Goal: Task Accomplishment & Management: Manage account settings

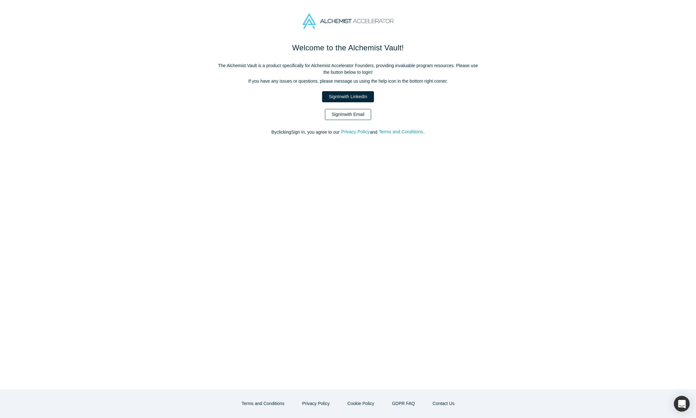
click at [343, 110] on link "Sign In with Email" at bounding box center [348, 114] width 46 height 11
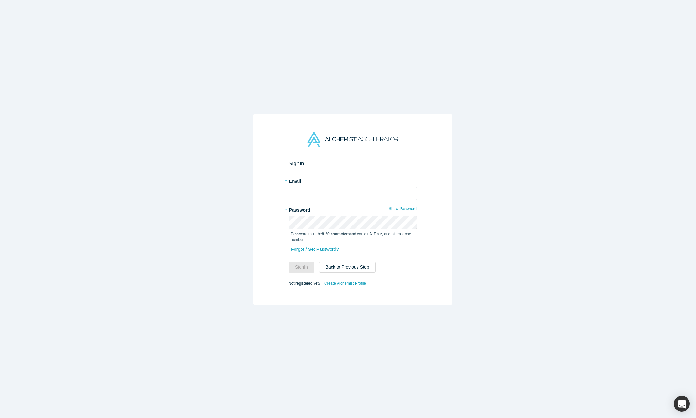
type input "[PERSON_NAME][EMAIL_ADDRESS][DOMAIN_NAME]"
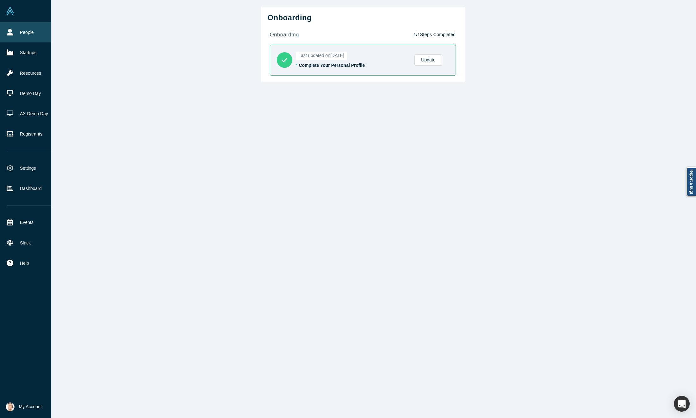
click at [6, 36] on link "People" at bounding box center [30, 32] width 60 height 20
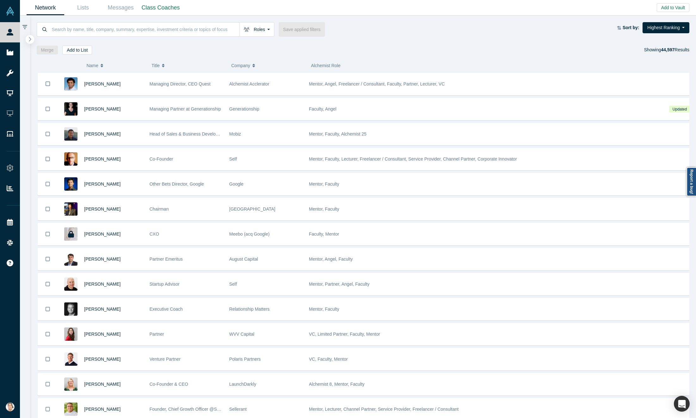
click at [31, 38] on icon "button" at bounding box center [29, 39] width 3 height 5
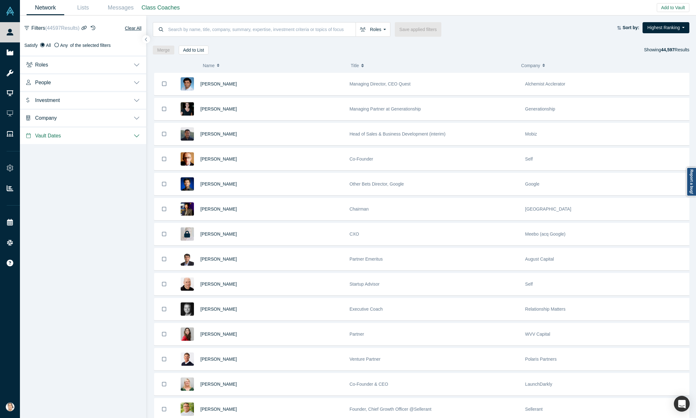
click at [95, 65] on button "Roles" at bounding box center [83, 64] width 126 height 18
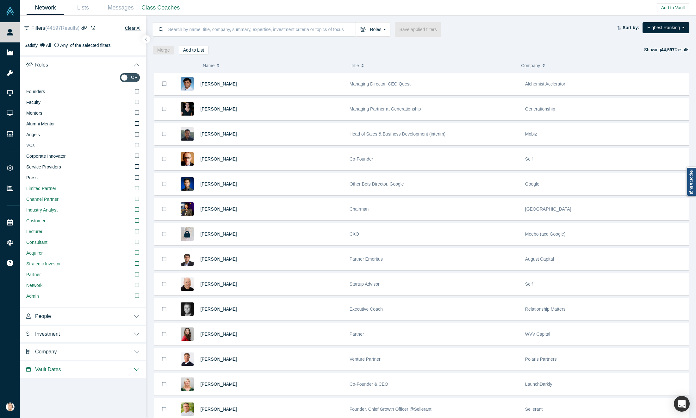
click at [137, 145] on icon at bounding box center [137, 144] width 4 height 5
click at [0, 0] on input "VCs" at bounding box center [0, 0] width 0 height 0
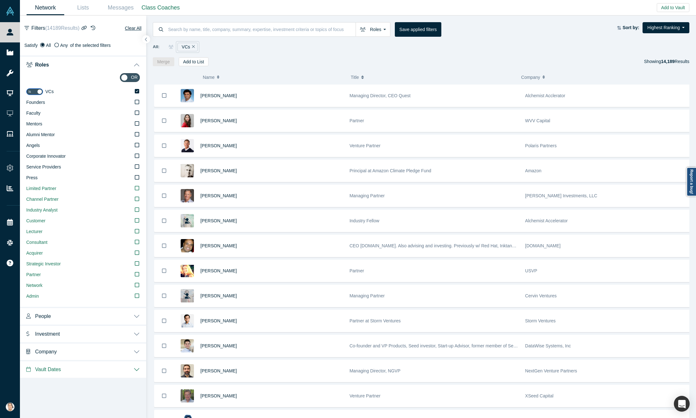
click at [83, 317] on button "People" at bounding box center [83, 316] width 126 height 18
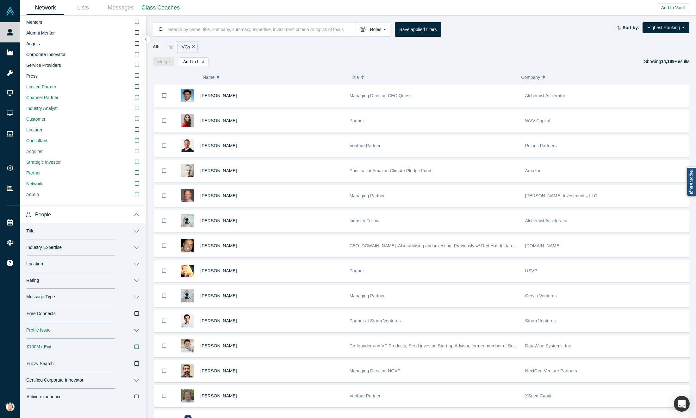
scroll to position [179, 0]
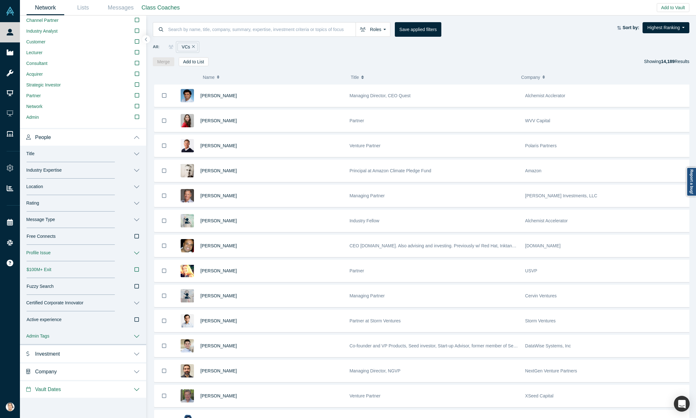
click at [75, 184] on button "Location" at bounding box center [83, 187] width 126 height 16
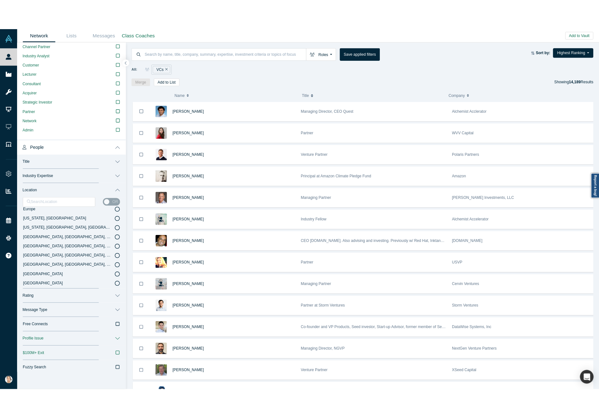
scroll to position [0, 0]
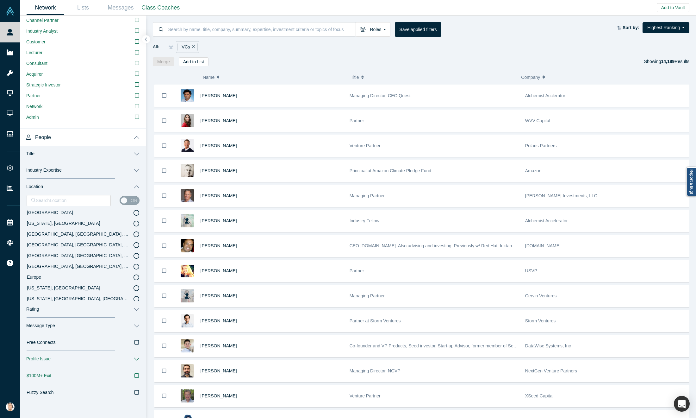
click at [134, 235] on icon at bounding box center [137, 234] width 6 height 6
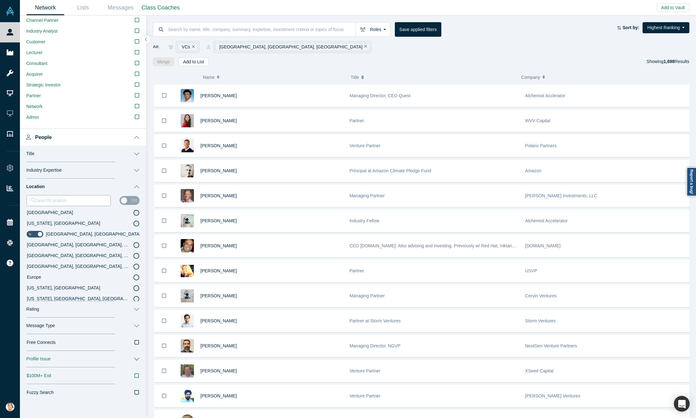
click at [48, 203] on div at bounding box center [68, 201] width 75 height 8
click at [58, 202] on div at bounding box center [68, 201] width 75 height 8
click at [95, 203] on div at bounding box center [68, 201] width 75 height 8
click at [122, 200] on div "or" at bounding box center [130, 200] width 20 height 9
click at [64, 200] on div at bounding box center [68, 201] width 75 height 8
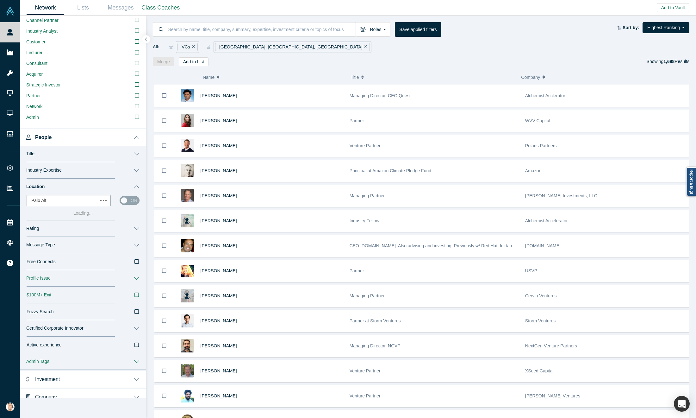
type input "[GEOGRAPHIC_DATA]"
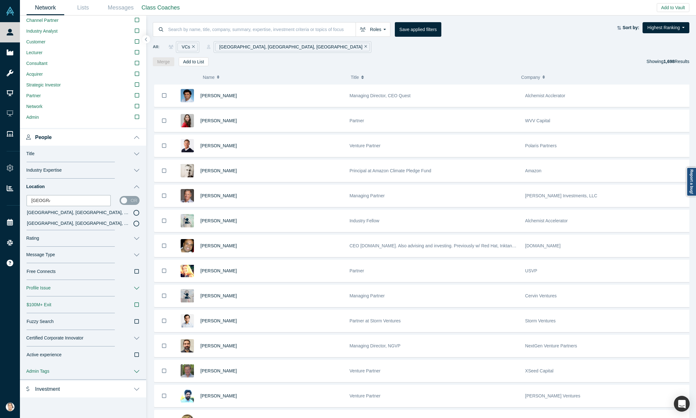
click at [134, 213] on icon at bounding box center [137, 213] width 6 height 6
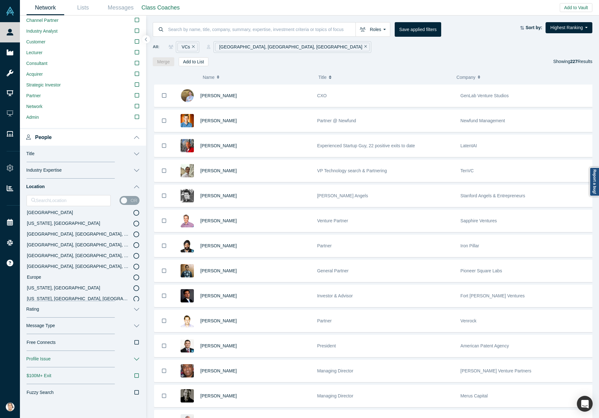
click at [310, 66] on div "( 0 ) Name Title Company Alchemist Role [PERSON_NAME] CXO GenLab Venture Studio…" at bounding box center [372, 242] width 453 height 352
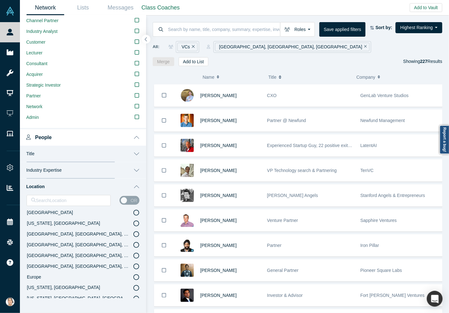
click at [147, 39] on icon "button" at bounding box center [146, 39] width 3 height 5
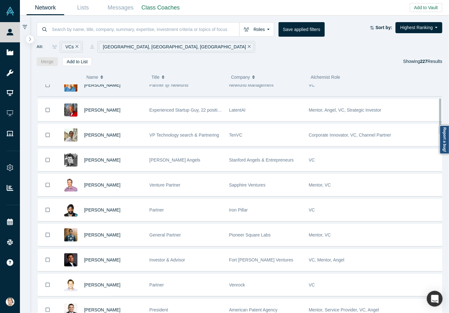
scroll to position [0, 0]
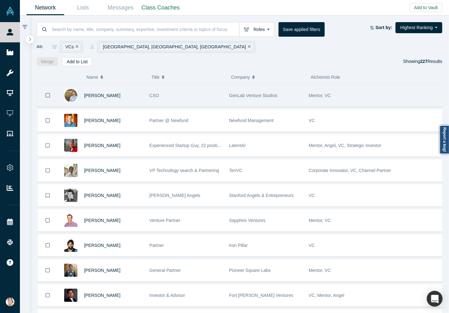
click at [59, 95] on div "[PERSON_NAME]" at bounding box center [100, 96] width 85 height 22
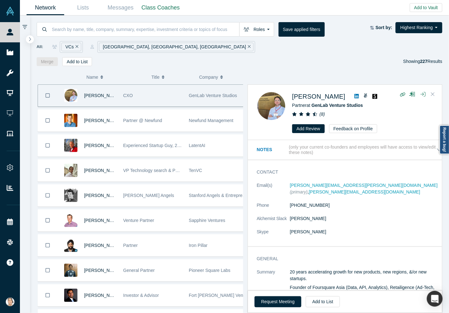
click at [436, 92] on button "Close" at bounding box center [433, 95] width 9 height 10
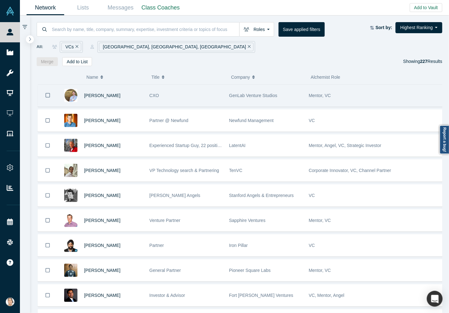
click at [48, 95] on icon "Bookmark" at bounding box center [48, 95] width 4 height 6
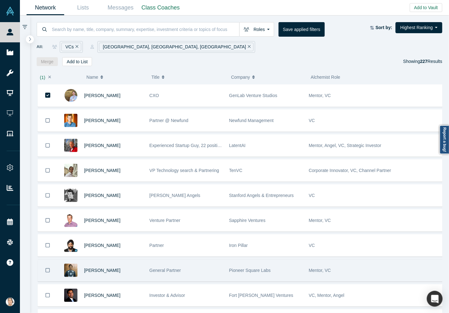
click at [47, 271] on icon "Bookmark" at bounding box center [48, 271] width 4 height 6
click at [48, 268] on icon "Bookmark" at bounding box center [47, 271] width 5 height 6
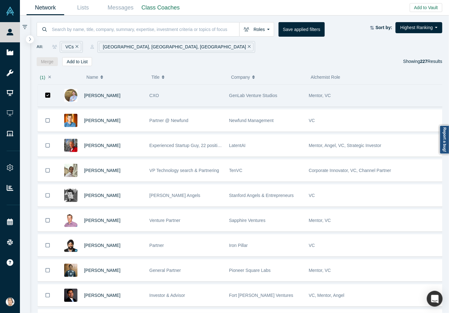
click at [49, 96] on icon "Bookmark" at bounding box center [47, 95] width 5 height 5
click at [47, 97] on icon "Bookmark" at bounding box center [48, 95] width 4 height 6
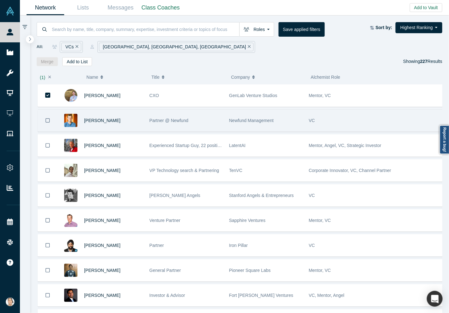
click at [47, 118] on icon "Bookmark" at bounding box center [48, 121] width 4 height 6
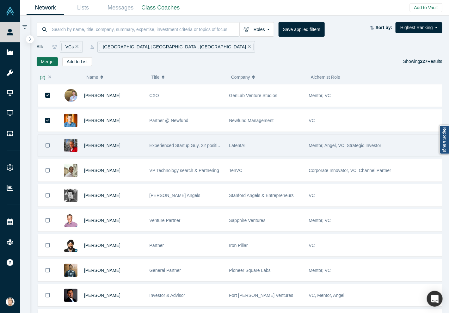
click at [46, 145] on icon "Bookmark" at bounding box center [48, 146] width 4 height 6
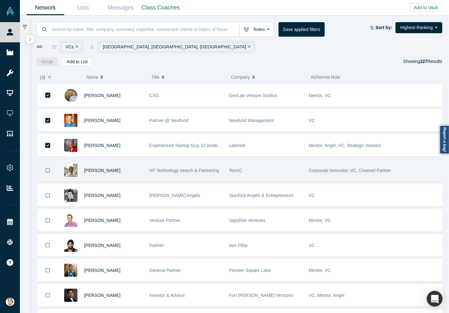
click at [53, 173] on button "Bookmark" at bounding box center [48, 171] width 20 height 22
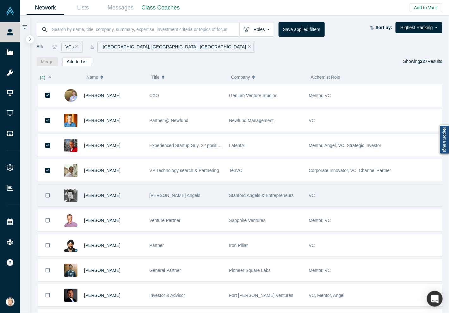
click at [50, 196] on button "Bookmark" at bounding box center [48, 196] width 20 height 22
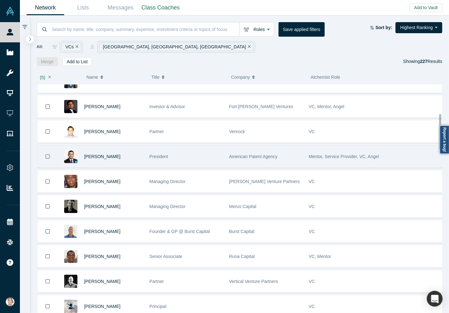
scroll to position [190, 0]
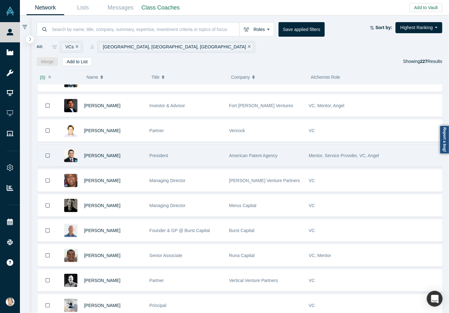
click at [47, 154] on icon "Bookmark" at bounding box center [48, 156] width 4 height 6
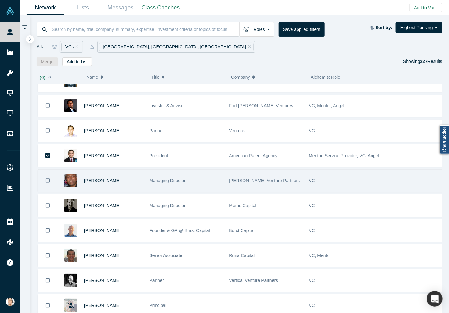
click at [50, 177] on button "Bookmark" at bounding box center [48, 181] width 20 height 22
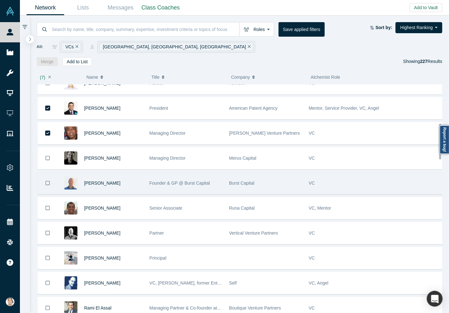
scroll to position [332, 0]
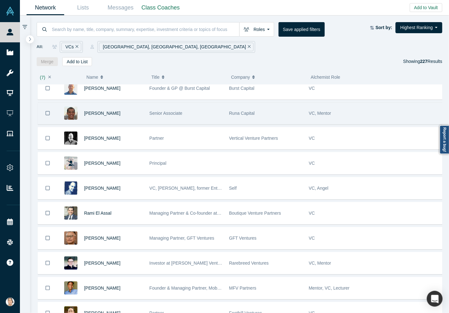
click at [49, 111] on icon "Bookmark" at bounding box center [48, 113] width 4 height 4
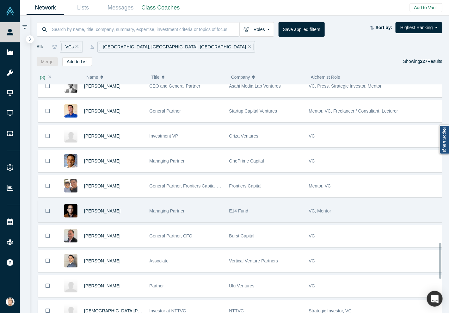
scroll to position [1044, 0]
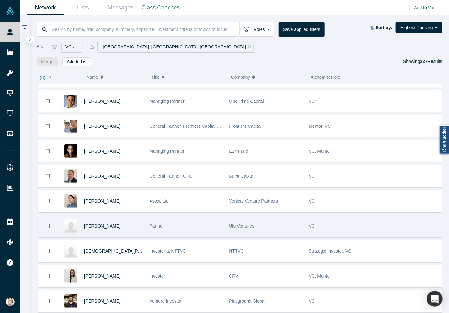
click at [50, 216] on button "Bookmark" at bounding box center [48, 227] width 20 height 22
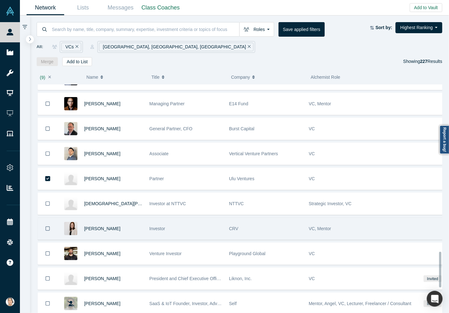
click at [48, 226] on icon "Bookmark" at bounding box center [48, 229] width 4 height 6
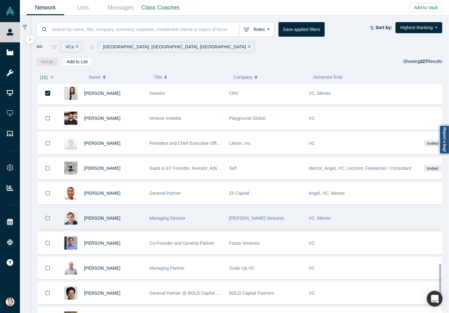
scroll to position [1234, 0]
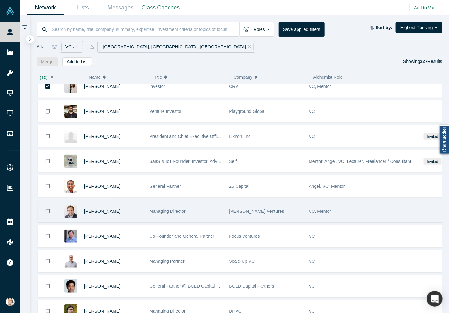
click at [47, 209] on icon "Bookmark" at bounding box center [48, 212] width 4 height 6
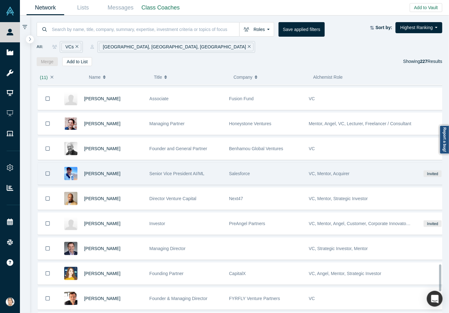
scroll to position [1567, 0]
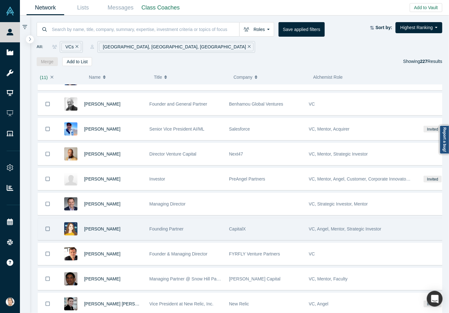
click at [50, 218] on button "Bookmark" at bounding box center [48, 229] width 20 height 22
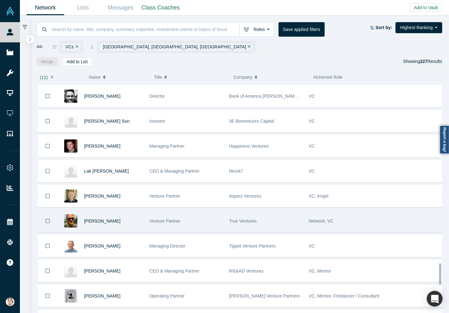
scroll to position [1994, 0]
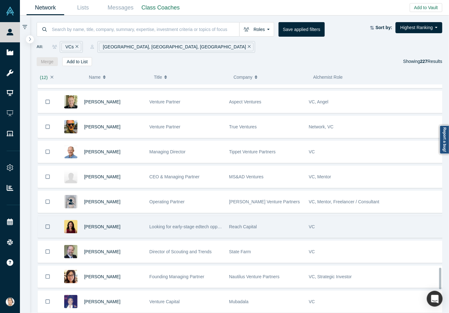
click at [49, 224] on icon "Bookmark" at bounding box center [48, 227] width 4 height 6
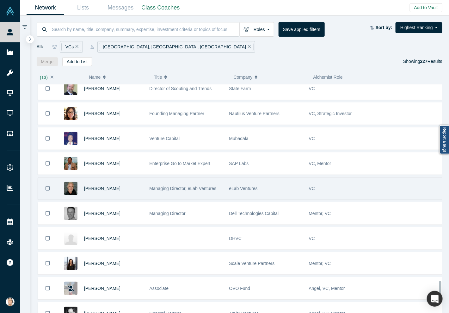
scroll to position [2184, 0]
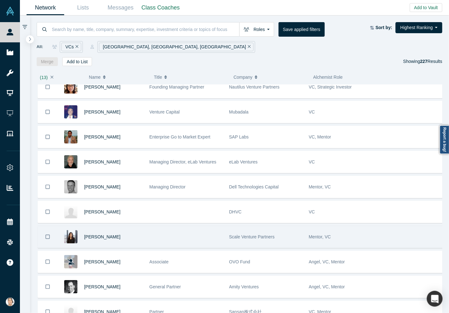
click at [46, 235] on icon "Bookmark" at bounding box center [48, 237] width 4 height 4
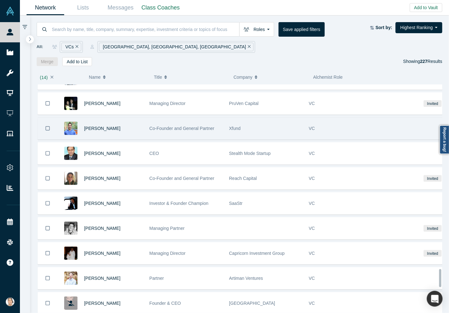
scroll to position [2469, 0]
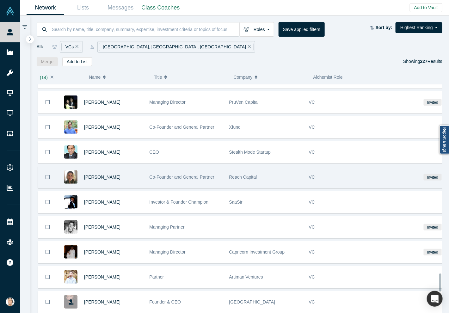
click at [54, 166] on button "Bookmark" at bounding box center [48, 177] width 20 height 22
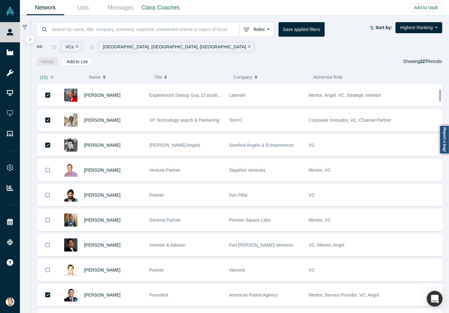
scroll to position [0, 0]
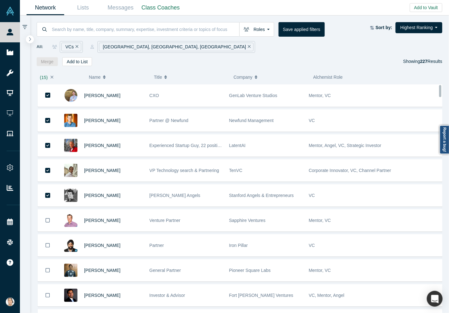
drag, startPoint x: 441, startPoint y: 174, endPoint x: 431, endPoint y: 72, distance: 102.7
click at [431, 72] on div "( 15 ) Name Title Company Alchemist Role [PERSON_NAME] CXO GenLab Venture Studi…" at bounding box center [240, 190] width 420 height 248
click at [406, 25] on button "Highest Ranking" at bounding box center [419, 27] width 47 height 11
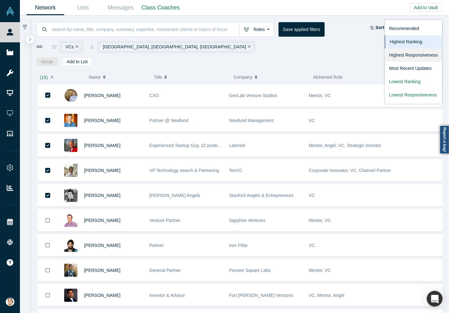
click at [398, 55] on link "Highest Responsiveness" at bounding box center [414, 55] width 58 height 13
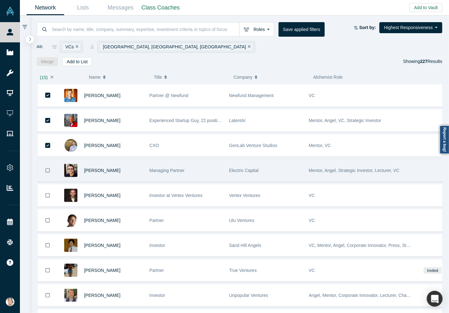
click at [49, 169] on icon "Bookmark" at bounding box center [48, 171] width 4 height 6
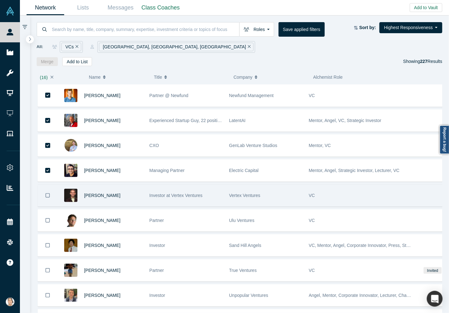
click at [46, 197] on icon "Bookmark" at bounding box center [48, 196] width 4 height 6
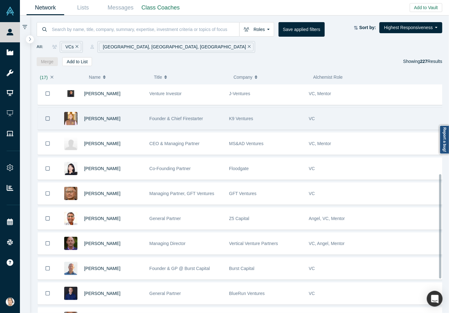
scroll to position [237, 0]
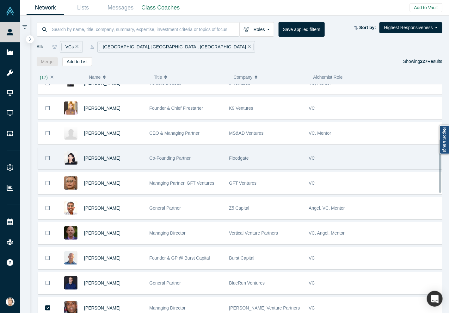
click at [47, 155] on icon "Bookmark" at bounding box center [48, 158] width 4 height 6
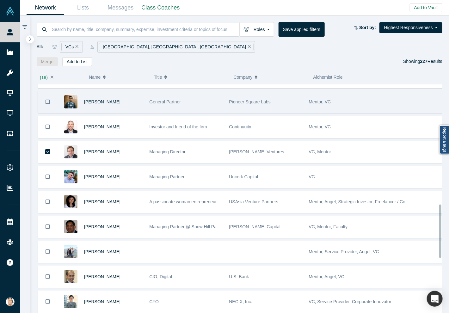
scroll to position [522, 0]
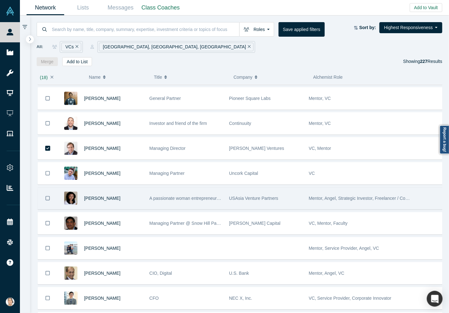
click at [50, 195] on button "Bookmark" at bounding box center [48, 199] width 20 height 22
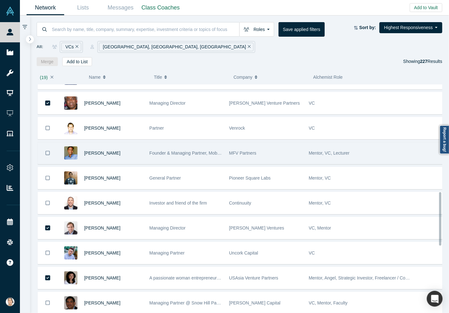
scroll to position [427, 0]
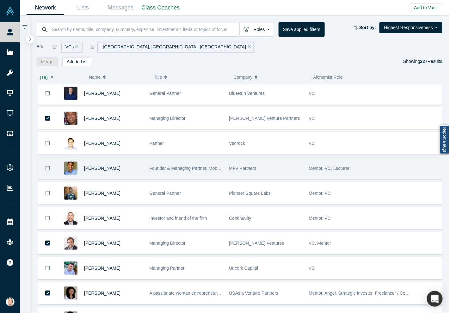
click at [49, 166] on icon "Bookmark" at bounding box center [48, 168] width 4 height 4
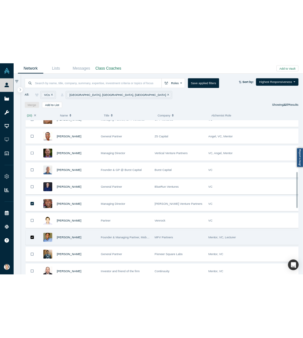
scroll to position [332, 0]
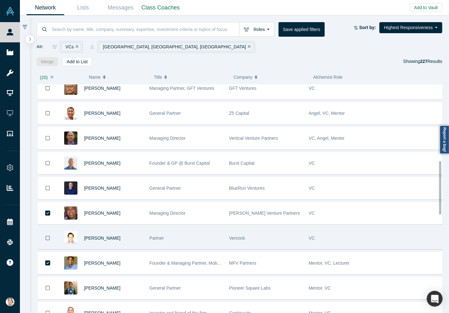
click at [49, 235] on icon "Bookmark" at bounding box center [48, 238] width 4 height 6
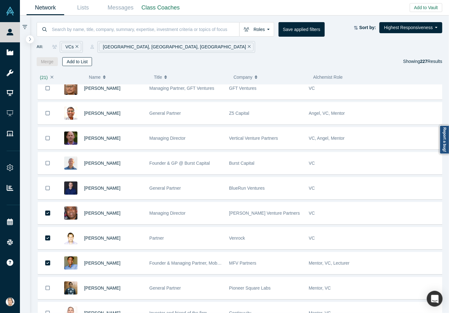
click at [80, 62] on button "Add to List" at bounding box center [77, 61] width 30 height 9
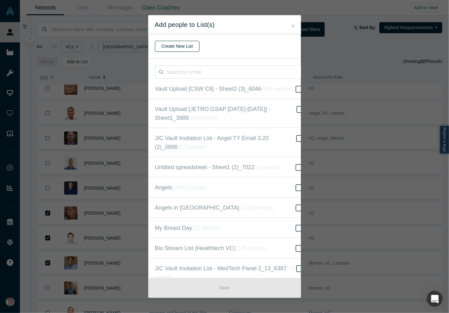
click at [185, 48] on button "Create New List" at bounding box center [177, 46] width 45 height 11
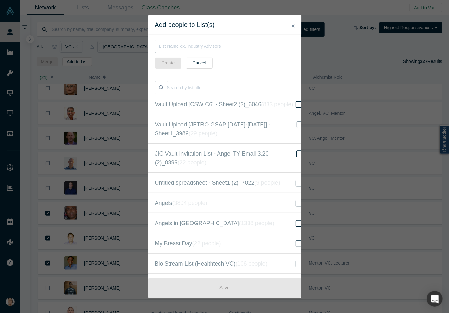
click at [197, 47] on input "text" at bounding box center [229, 46] width 149 height 13
type input "Central Asia 2025 VC Outreach List"
click at [169, 61] on button "Create" at bounding box center [168, 63] width 27 height 11
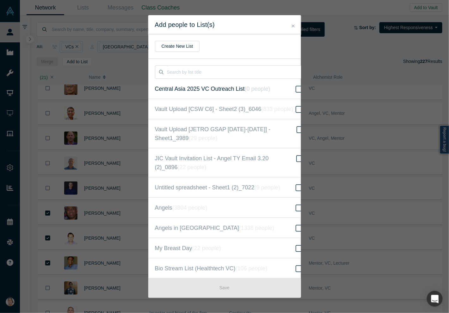
click at [296, 90] on icon at bounding box center [299, 89] width 7 height 8
click at [0, 0] on input "Central Asia 2025 VC Outreach List ( 0 people )" at bounding box center [0, 0] width 0 height 0
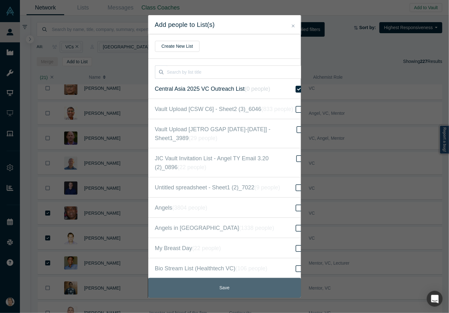
click at [216, 285] on button "Save" at bounding box center [224, 288] width 153 height 20
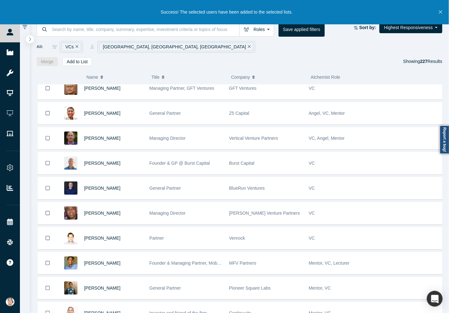
click at [440, 13] on icon "Close" at bounding box center [440, 11] width 3 height 3
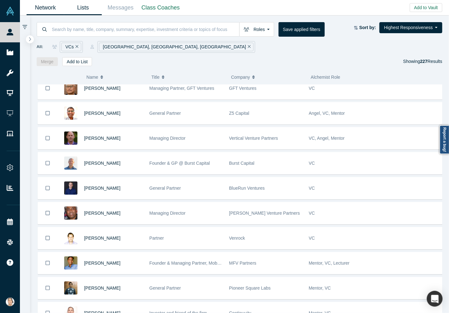
click at [82, 6] on link "Lists" at bounding box center [83, 7] width 38 height 15
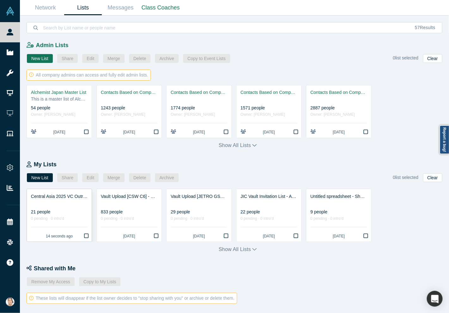
click at [72, 209] on div "21 people" at bounding box center [59, 212] width 57 height 7
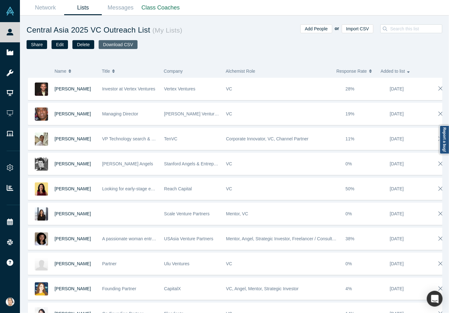
click at [117, 44] on button "Download CSV" at bounding box center [118, 44] width 39 height 9
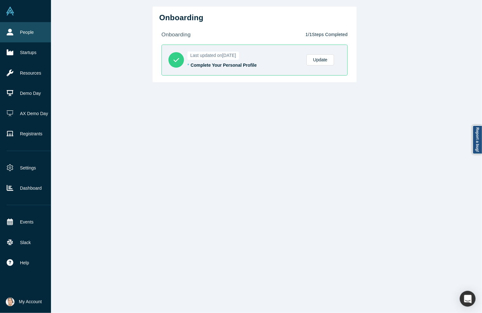
click at [28, 33] on link "People" at bounding box center [29, 32] width 58 height 20
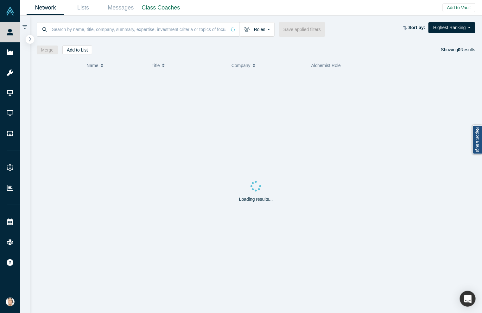
click at [30, 37] on icon "button" at bounding box center [29, 39] width 3 height 5
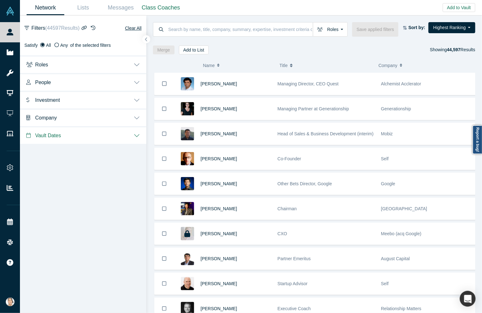
click at [67, 60] on button "Roles" at bounding box center [83, 64] width 126 height 18
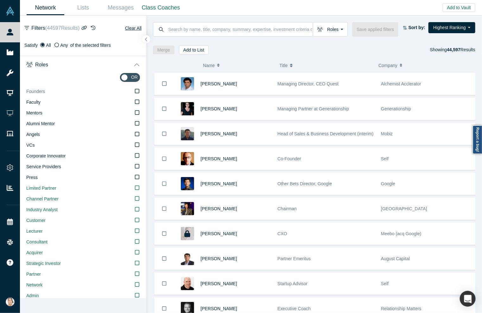
click at [135, 91] on icon at bounding box center [137, 91] width 4 height 5
click at [0, 0] on input "Founders" at bounding box center [0, 0] width 0 height 0
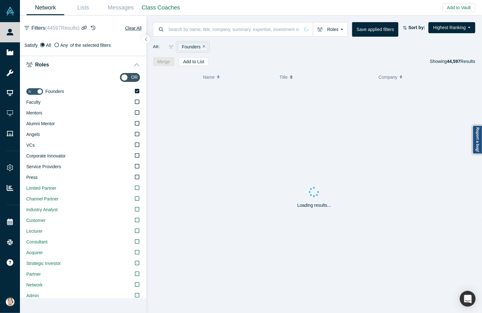
click at [127, 65] on button "Roles" at bounding box center [83, 64] width 126 height 18
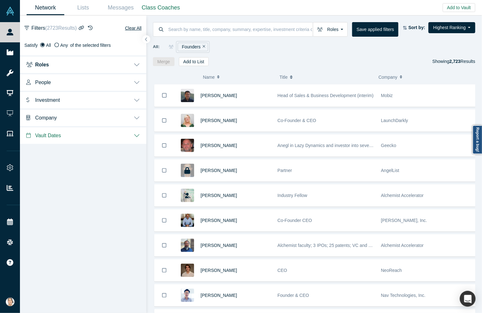
click at [122, 81] on button "People" at bounding box center [83, 82] width 126 height 18
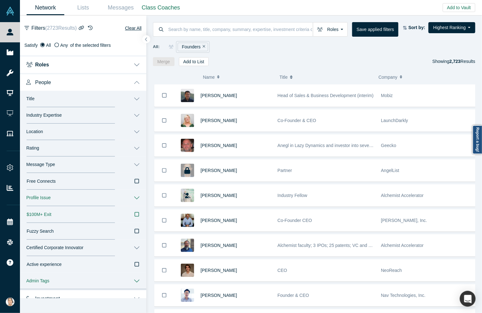
click at [128, 114] on button "Industry Expertise" at bounding box center [83, 115] width 126 height 16
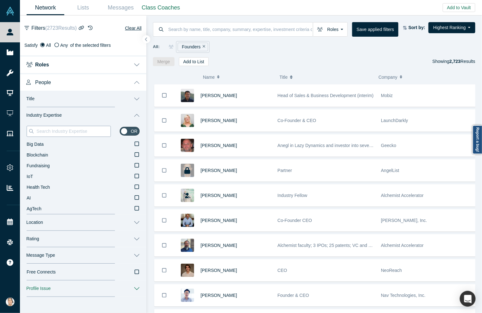
click at [81, 133] on input at bounding box center [73, 131] width 75 height 8
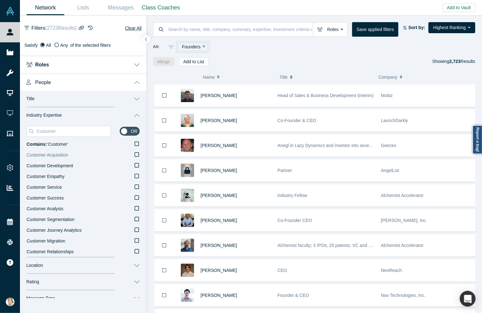
click at [135, 155] on icon at bounding box center [137, 154] width 4 height 5
click at [0, 0] on input "Customer Acquisition" at bounding box center [0, 0] width 0 height 0
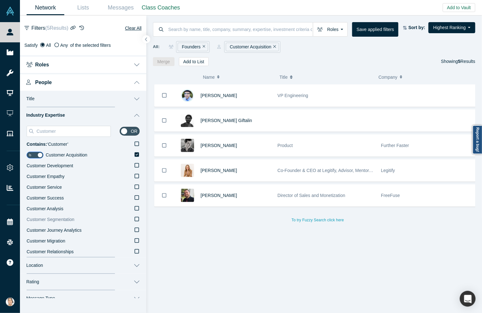
scroll to position [47, 0]
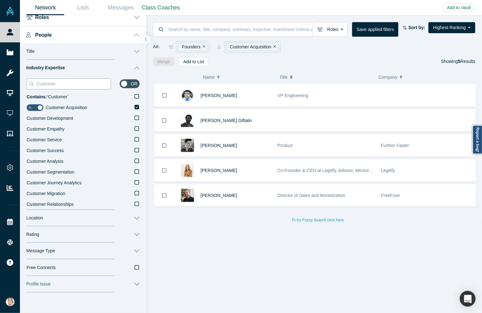
click at [73, 84] on input "Customer" at bounding box center [73, 84] width 75 height 8
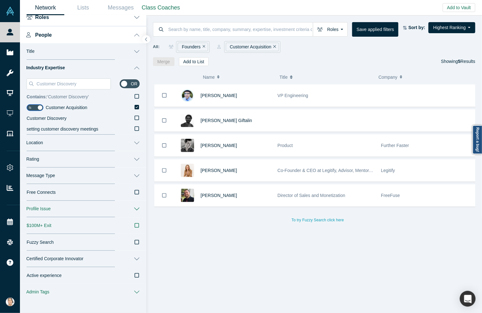
type input "Customer Discovery"
click at [135, 97] on icon at bounding box center [137, 96] width 4 height 4
click at [0, 0] on input "Contains: ‘ Customer Discovery ’" at bounding box center [0, 0] width 0 height 0
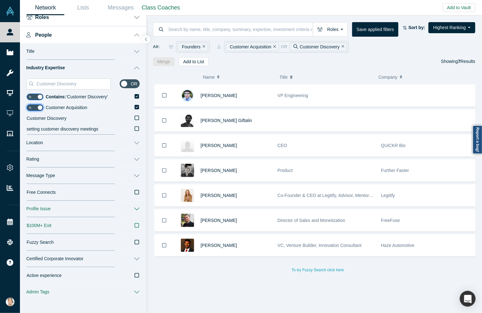
click at [35, 108] on input "checkbox" at bounding box center [35, 107] width 17 height 7
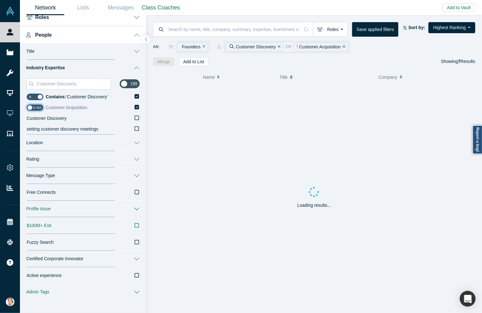
click at [34, 107] on input "checkbox" at bounding box center [35, 107] width 17 height 7
checkbox input "true"
click at [135, 106] on icon at bounding box center [137, 107] width 4 height 4
click at [0, 0] on input "Customer Acquisition" at bounding box center [0, 0] width 0 height 0
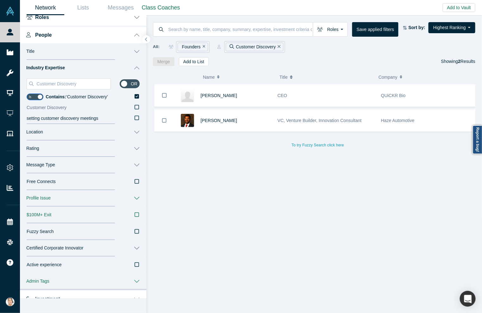
click at [135, 108] on icon at bounding box center [137, 107] width 4 height 5
click at [0, 0] on input "Customer Discovery" at bounding box center [0, 0] width 0 height 0
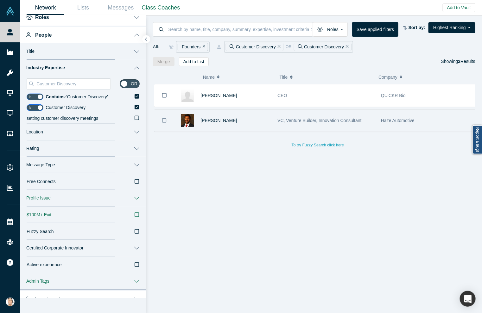
click at [167, 119] on button "Bookmark" at bounding box center [164, 121] width 20 height 22
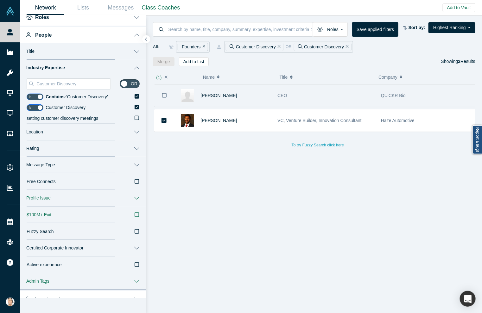
click at [161, 96] on button "Bookmark" at bounding box center [164, 96] width 20 height 22
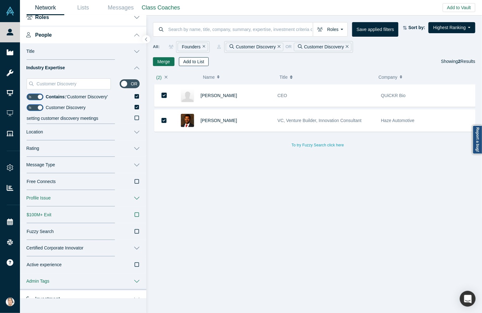
click at [188, 63] on button "Add to List" at bounding box center [194, 61] width 30 height 9
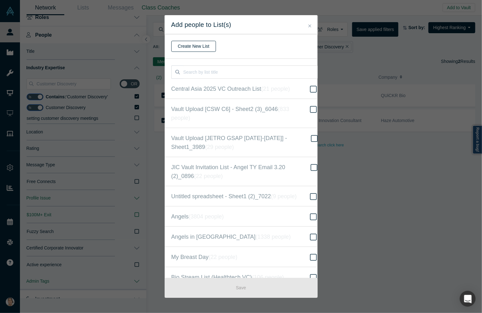
click at [196, 46] on button "Create New List" at bounding box center [193, 46] width 45 height 11
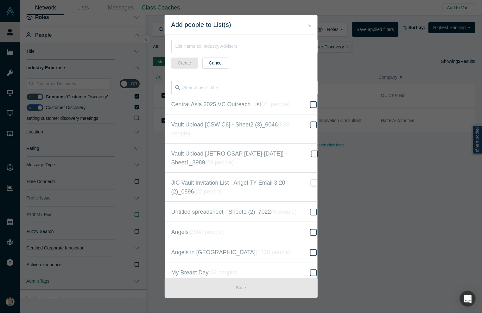
click at [194, 39] on div "Create Cancel" at bounding box center [245, 54] width 160 height 40
click at [194, 47] on input "text" at bounding box center [244, 46] width 147 height 13
type input "Customer Discovery [Central Asia]"
click at [181, 65] on button "Create" at bounding box center [184, 63] width 27 height 11
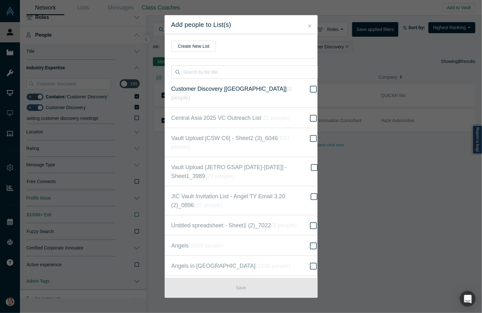
click at [310, 92] on icon at bounding box center [313, 89] width 7 height 7
click at [0, 0] on input "Customer Discovery [Central Asia] ( 0 people )" at bounding box center [0, 0] width 0 height 0
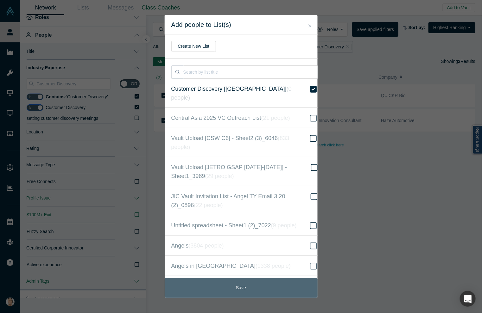
click at [260, 292] on button "Save" at bounding box center [241, 288] width 153 height 20
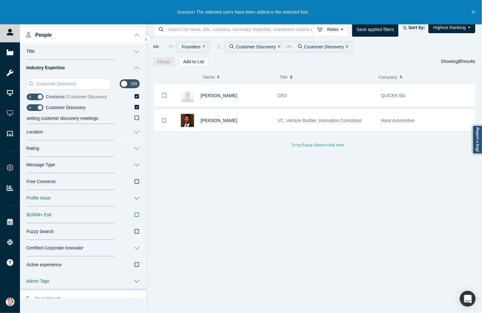
click at [135, 96] on icon at bounding box center [137, 96] width 4 height 5
click at [0, 0] on input "Contains: ‘ Customer Discovery ’" at bounding box center [0, 0] width 0 height 0
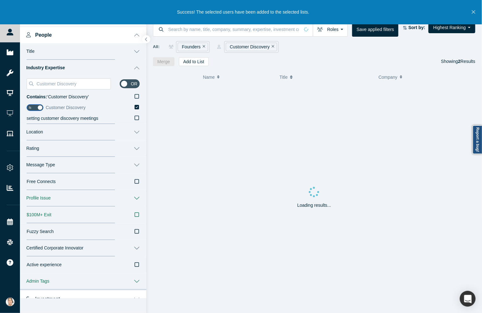
click at [135, 105] on icon at bounding box center [137, 107] width 4 height 5
click at [0, 0] on input "Customer Discovery" at bounding box center [0, 0] width 0 height 0
click at [72, 83] on input "Customer Discovery" at bounding box center [73, 84] width 75 height 8
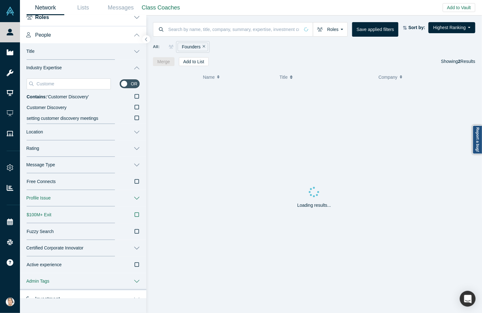
type input "Customer"
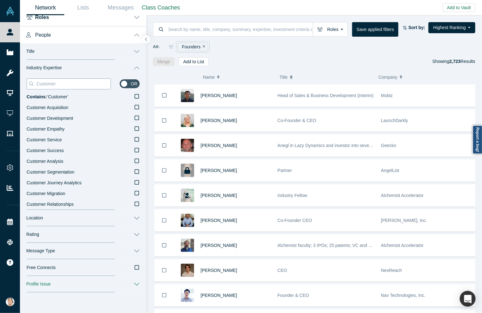
click at [87, 85] on input "Customer" at bounding box center [73, 84] width 75 height 8
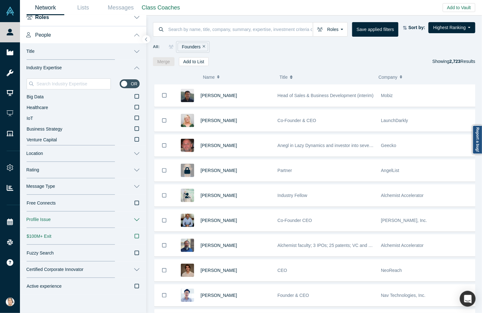
click at [76, 151] on button "Location" at bounding box center [83, 154] width 126 height 16
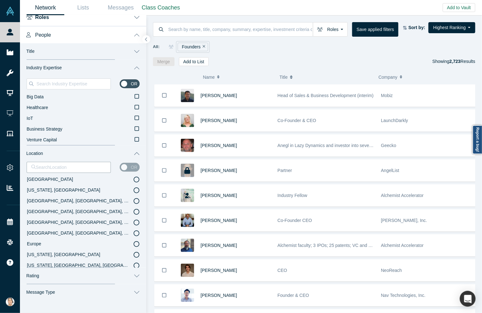
click at [134, 201] on icon at bounding box center [137, 201] width 6 height 6
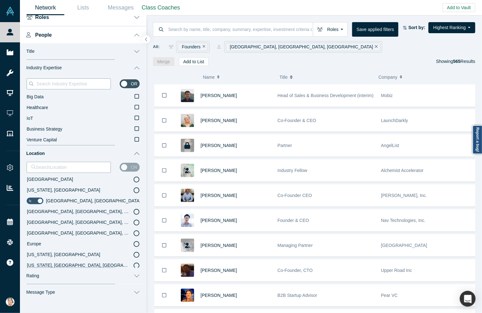
click at [78, 87] on input at bounding box center [73, 84] width 75 height 8
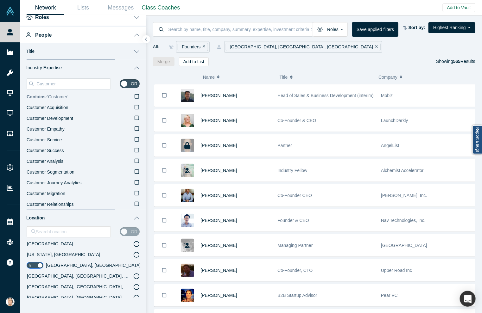
click at [135, 97] on icon at bounding box center [137, 96] width 4 height 5
click at [0, 0] on input "Contains: ‘ Customer ’" at bounding box center [0, 0] width 0 height 0
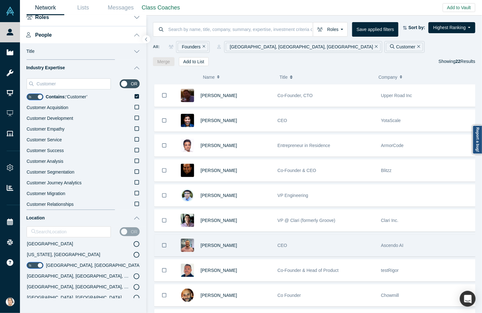
click at [165, 244] on icon "Bookmark" at bounding box center [164, 246] width 4 height 6
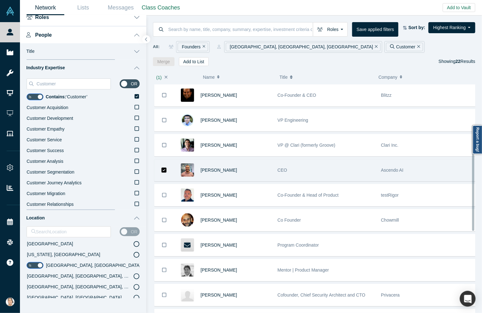
scroll to position [95, 0]
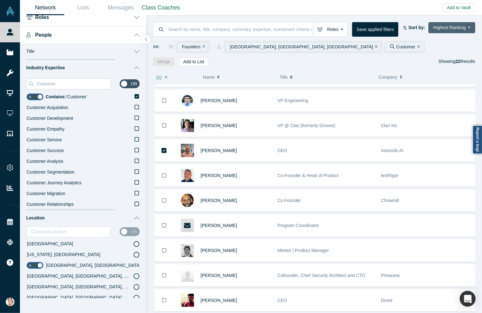
click at [394, 24] on button "Highest Ranking" at bounding box center [451, 27] width 47 height 11
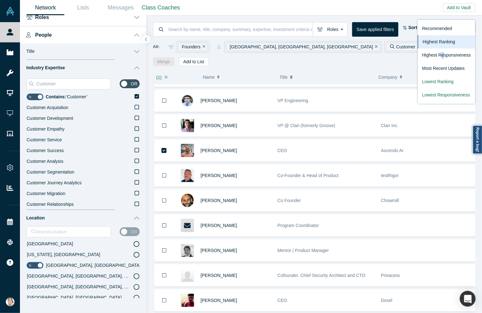
click at [394, 54] on link "Highest Responsiveness" at bounding box center [446, 55] width 58 height 13
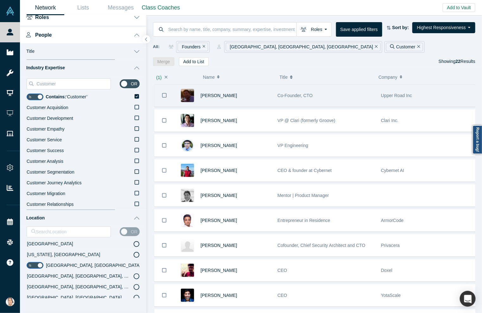
click at [162, 94] on icon "Bookmark" at bounding box center [164, 95] width 4 height 6
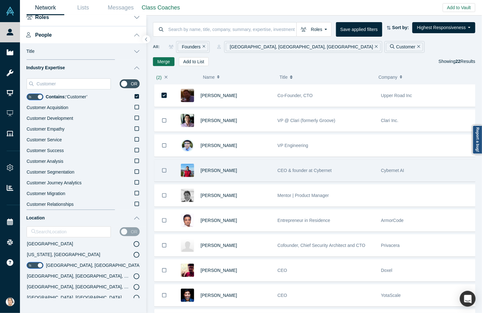
click at [166, 170] on icon "Bookmark" at bounding box center [164, 171] width 4 height 6
click at [166, 171] on icon "Bookmark" at bounding box center [163, 170] width 5 height 5
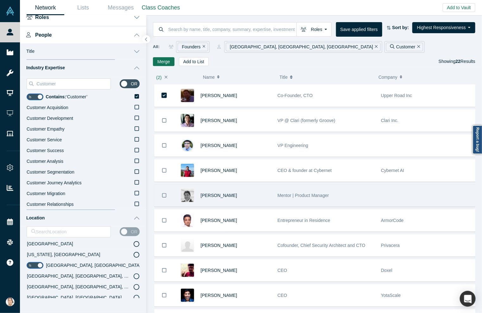
click at [164, 193] on icon "Bookmark" at bounding box center [164, 196] width 4 height 6
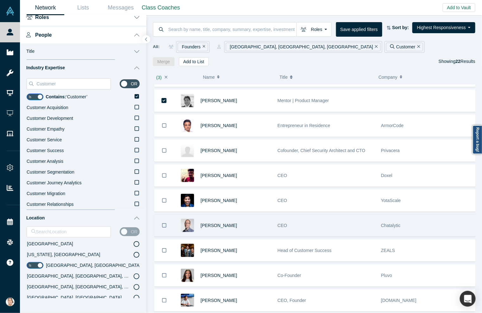
click at [165, 223] on icon "Bookmark" at bounding box center [164, 226] width 4 height 6
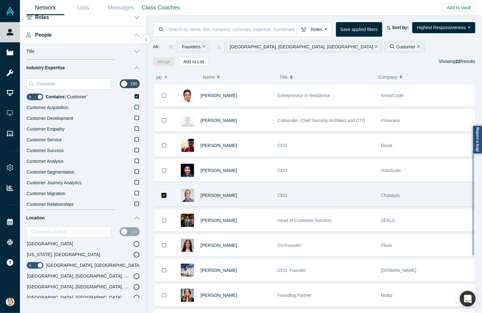
scroll to position [142, 0]
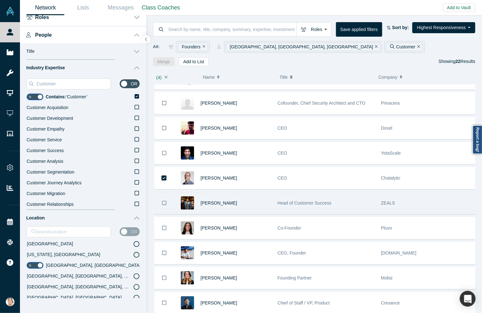
click at [162, 203] on icon "Bookmark" at bounding box center [164, 203] width 4 height 6
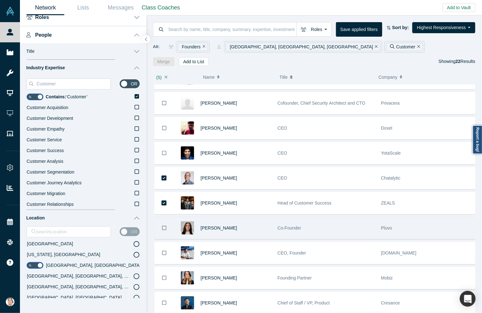
click at [165, 219] on button "Bookmark" at bounding box center [164, 228] width 20 height 22
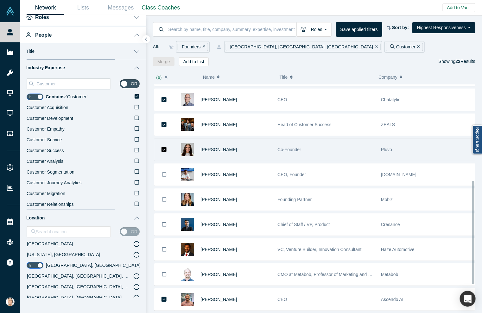
scroll to position [237, 0]
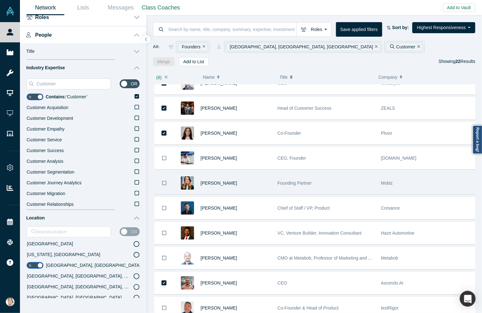
click at [166, 182] on icon "Bookmark" at bounding box center [164, 183] width 4 height 6
click at [166, 182] on icon "Bookmark" at bounding box center [163, 183] width 5 height 5
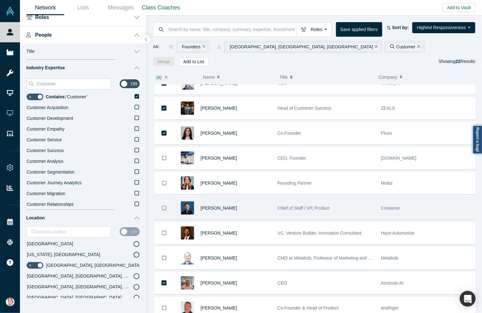
click at [168, 203] on button "Bookmark" at bounding box center [164, 209] width 20 height 22
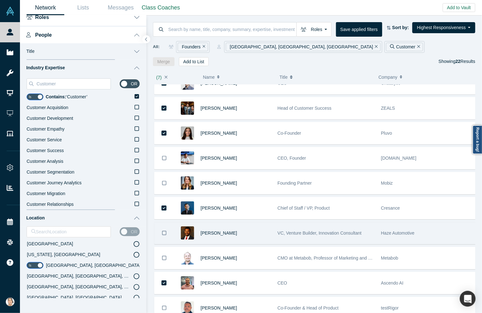
click at [168, 223] on button "Bookmark" at bounding box center [164, 234] width 20 height 22
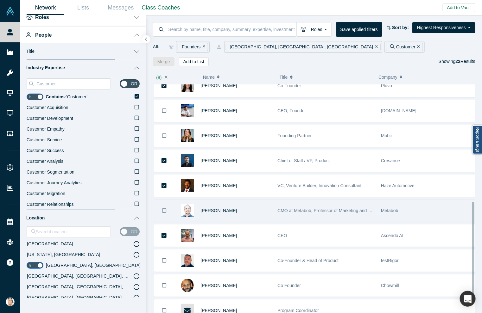
scroll to position [331, 0]
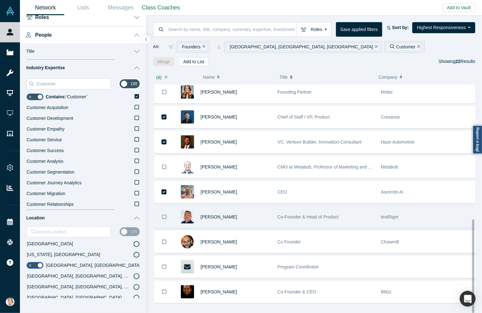
click at [165, 215] on icon "Bookmark" at bounding box center [164, 217] width 4 height 4
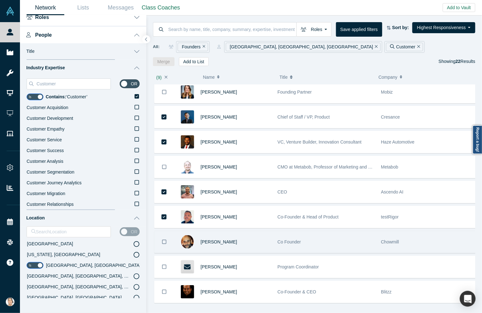
click at [165, 231] on button "Bookmark" at bounding box center [164, 242] width 20 height 22
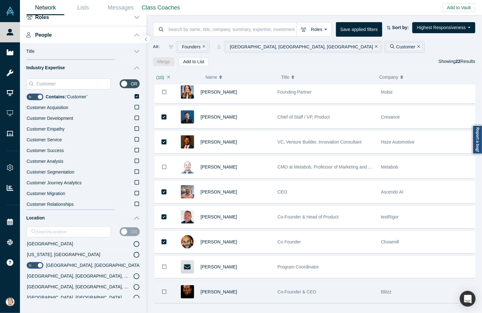
click at [159, 286] on button "Bookmark" at bounding box center [164, 292] width 20 height 22
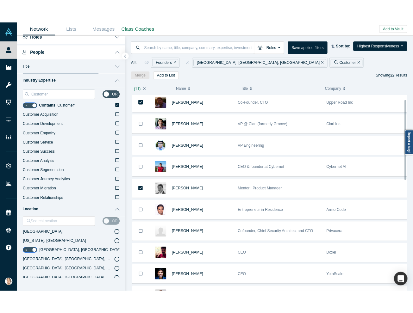
scroll to position [0, 0]
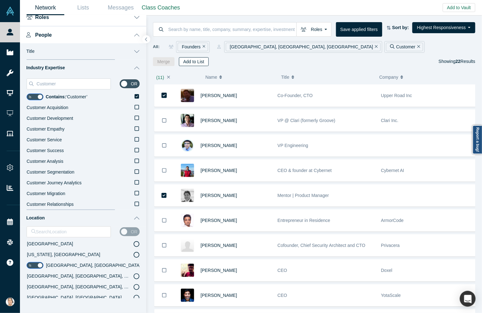
click at [193, 61] on button "Add to List" at bounding box center [194, 61] width 30 height 9
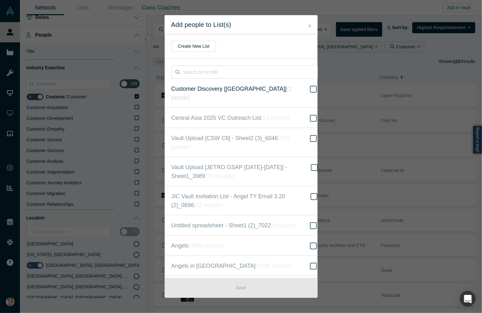
click at [310, 87] on icon at bounding box center [313, 89] width 7 height 8
click at [0, 0] on input "Customer Discovery [Central Asia] ( 2 people )" at bounding box center [0, 0] width 0 height 0
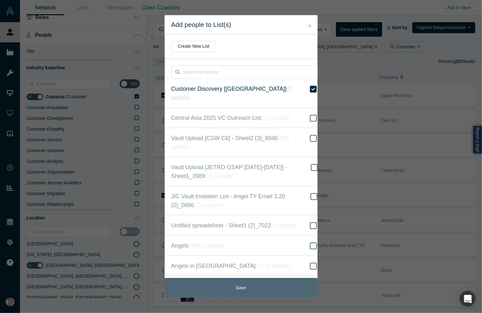
click at [228, 291] on button "Save" at bounding box center [241, 288] width 153 height 20
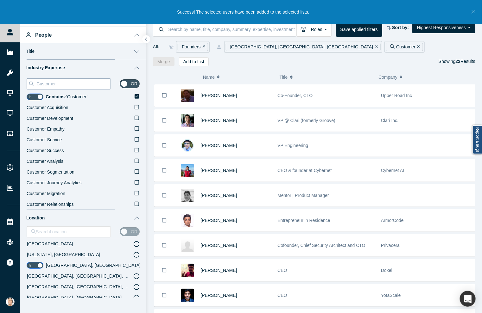
click at [72, 80] on input "Customer" at bounding box center [73, 84] width 75 height 8
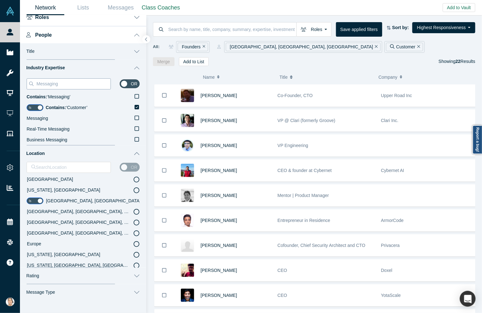
click at [72, 83] on input "Messaging" at bounding box center [73, 84] width 75 height 8
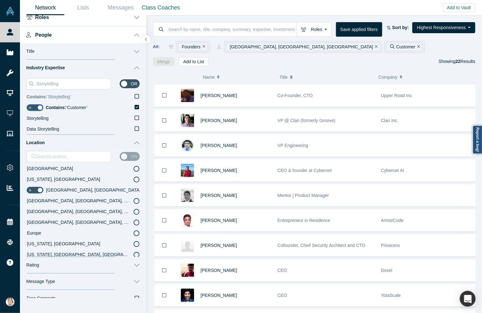
click at [135, 95] on icon at bounding box center [137, 96] width 4 height 5
click at [0, 0] on input "Contains: ‘ Storytelling ’" at bounding box center [0, 0] width 0 height 0
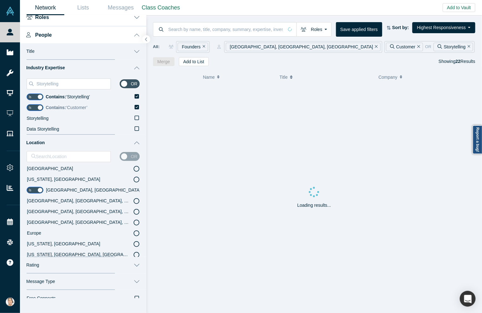
click at [135, 108] on icon at bounding box center [137, 107] width 4 height 4
click at [0, 0] on input "Contains: ‘ Customer ’" at bounding box center [0, 0] width 0 height 0
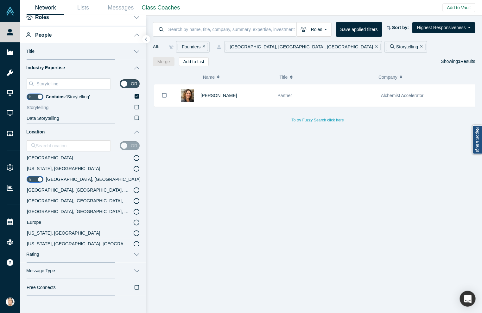
click at [135, 105] on icon at bounding box center [137, 107] width 4 height 5
click at [0, 0] on input "Storytelling" at bounding box center [0, 0] width 0 height 0
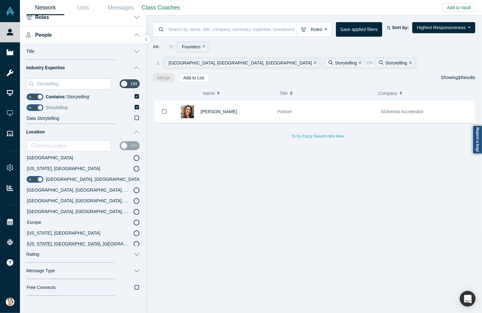
click at [131, 104] on label "Storytelling" at bounding box center [93, 108] width 94 height 11
click at [0, 0] on input "Storytelling" at bounding box center [0, 0] width 0 height 0
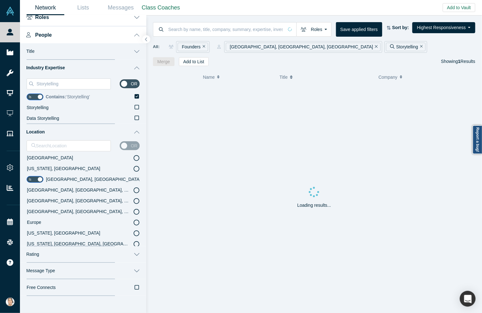
click at [135, 97] on icon at bounding box center [137, 96] width 4 height 4
click at [0, 0] on input "Contains: ‘ Storytelling ’" at bounding box center [0, 0] width 0 height 0
click at [76, 80] on input "Storytelling" at bounding box center [73, 84] width 75 height 8
click at [76, 81] on input "Storytelling" at bounding box center [73, 84] width 75 height 8
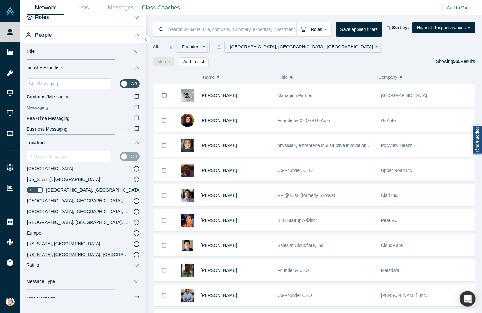
type input "Messaging"
click at [135, 106] on icon at bounding box center [137, 107] width 4 height 4
click at [0, 0] on input "Messaging" at bounding box center [0, 0] width 0 height 0
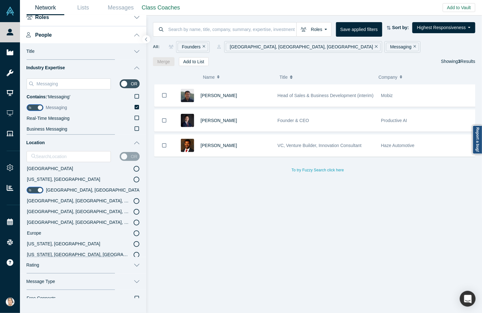
click at [135, 105] on icon at bounding box center [137, 107] width 4 height 4
click at [0, 0] on input "Messaging" at bounding box center [0, 0] width 0 height 0
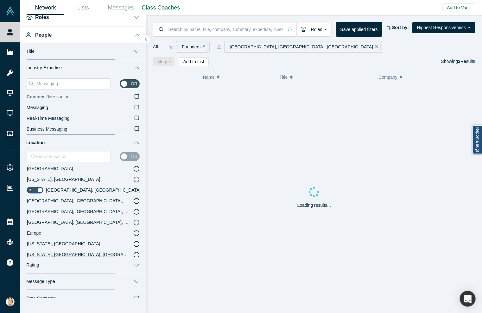
click at [129, 99] on label "Contains: ‘ Messaging ’" at bounding box center [83, 97] width 113 height 11
click at [0, 0] on input "Contains: ‘ Messaging ’" at bounding box center [0, 0] width 0 height 0
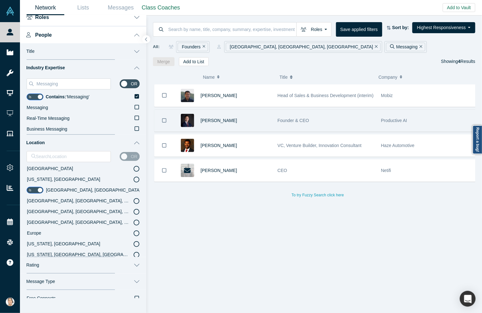
click at [166, 120] on icon "Bookmark" at bounding box center [164, 121] width 4 height 6
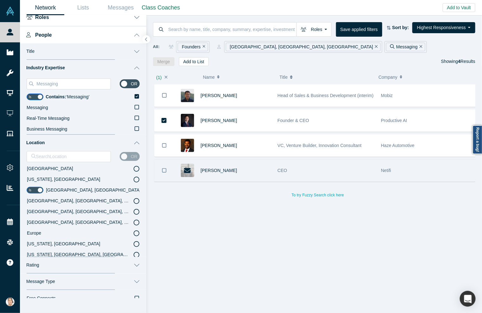
click at [167, 168] on button "Bookmark" at bounding box center [164, 171] width 20 height 22
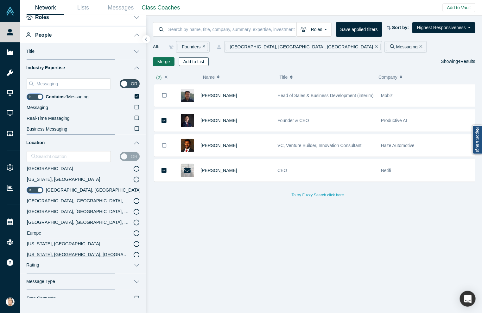
click at [204, 60] on button "Add to List" at bounding box center [194, 61] width 30 height 9
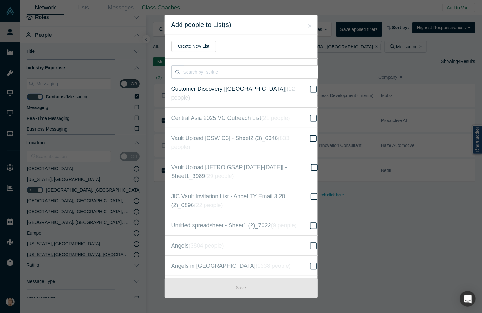
click at [267, 93] on label "Customer Discovery [Central Asia] ( 12 people )" at bounding box center [245, 93] width 160 height 29
click at [0, 0] on input "Customer Discovery [Central Asia] ( 12 people )" at bounding box center [0, 0] width 0 height 0
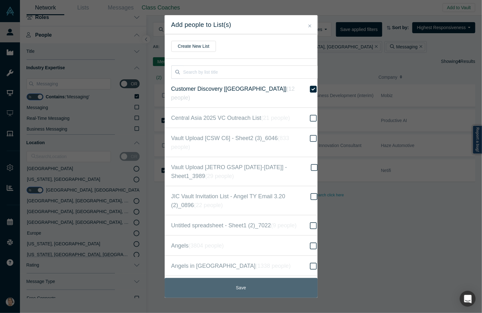
click at [233, 287] on button "Save" at bounding box center [241, 288] width 153 height 20
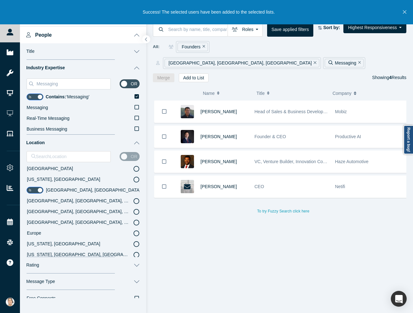
click at [394, 9] on icon "Close" at bounding box center [404, 12] width 3 height 6
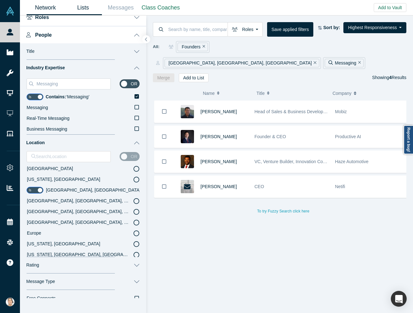
click at [88, 7] on link "Lists" at bounding box center [83, 7] width 38 height 15
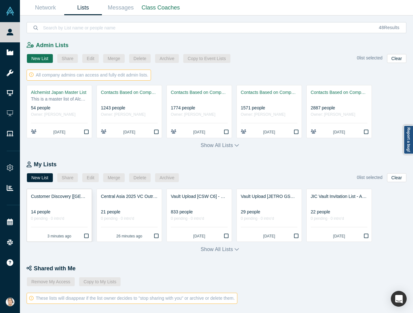
click at [66, 209] on div "14 people" at bounding box center [59, 212] width 57 height 7
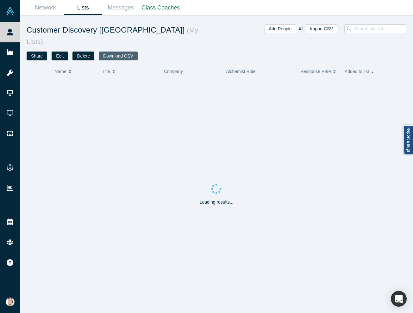
click at [111, 52] on button "Download CSV" at bounding box center [118, 56] width 39 height 9
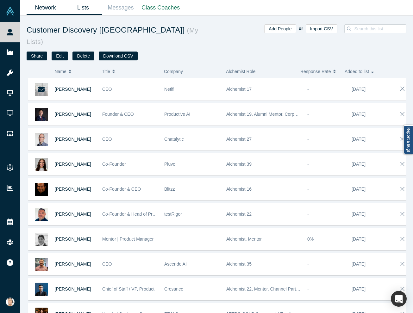
click at [32, 6] on link "Network" at bounding box center [46, 7] width 38 height 15
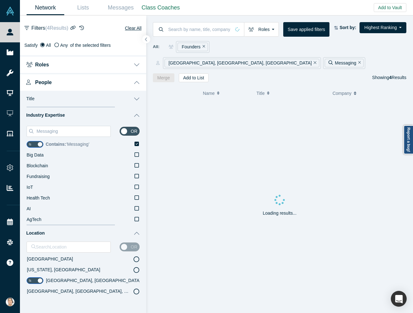
click at [135, 142] on icon at bounding box center [137, 144] width 4 height 4
click at [0, 0] on input "Contains: ‘ Messaging ’" at bounding box center [0, 0] width 0 height 0
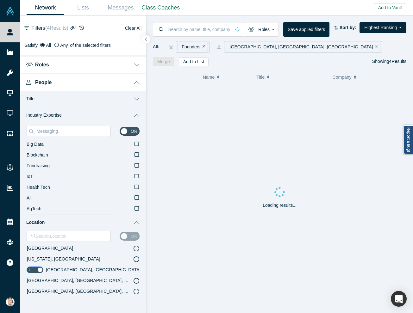
click at [74, 60] on button "Roles" at bounding box center [83, 64] width 126 height 18
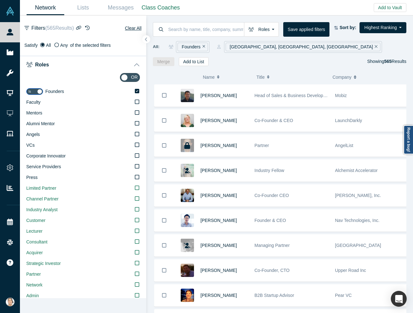
click at [75, 60] on button "Roles" at bounding box center [83, 64] width 126 height 18
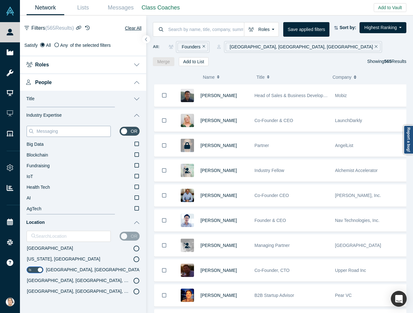
click at [70, 132] on input "Messaging" at bounding box center [73, 131] width 75 height 8
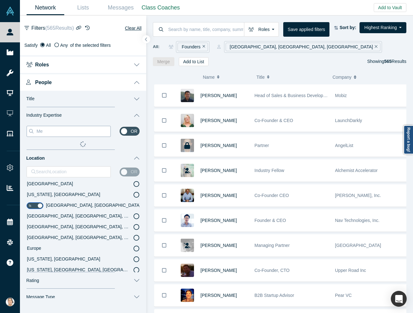
type input "M"
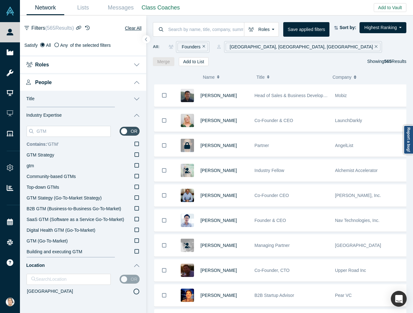
type input "GTM"
click at [135, 143] on icon at bounding box center [137, 143] width 4 height 5
click at [0, 0] on input "Contains: ‘ GTM ’" at bounding box center [0, 0] width 0 height 0
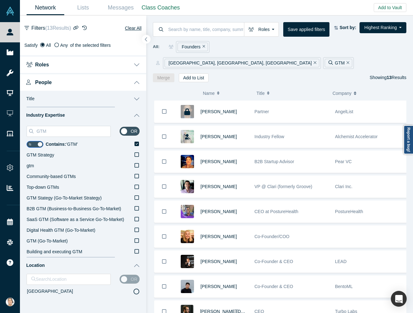
click at [145, 41] on icon "button" at bounding box center [146, 39] width 3 height 5
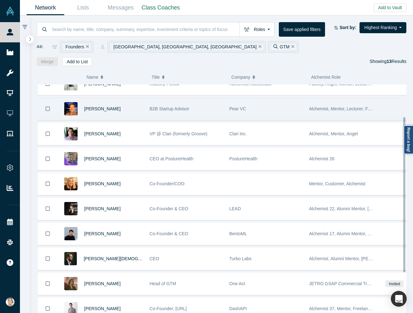
scroll to position [47, 0]
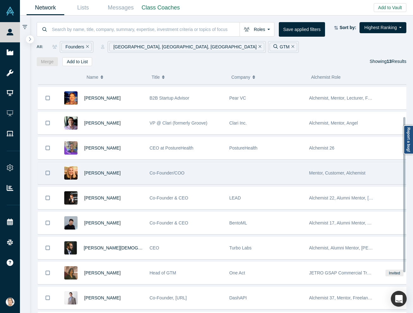
click at [47, 170] on icon "Bookmark" at bounding box center [48, 173] width 4 height 6
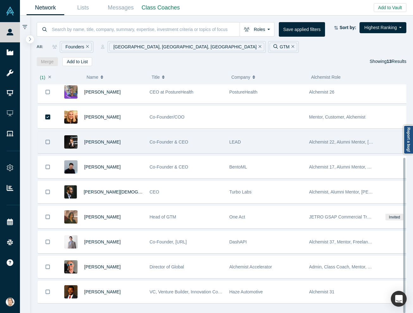
click at [48, 131] on button "Bookmark" at bounding box center [48, 142] width 20 height 22
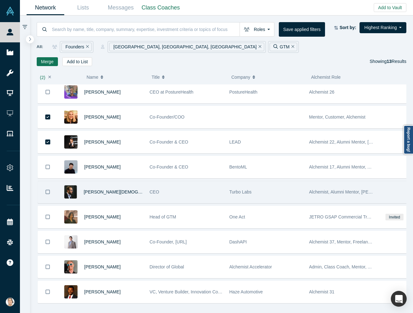
click at [49, 189] on icon "Bookmark" at bounding box center [48, 192] width 4 height 6
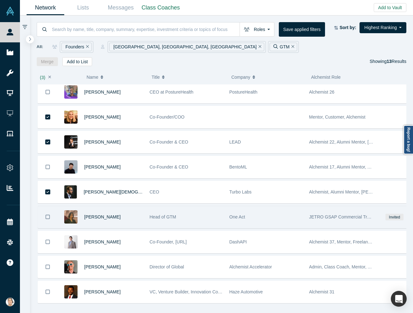
click at [47, 206] on button "Bookmark" at bounding box center [48, 217] width 20 height 22
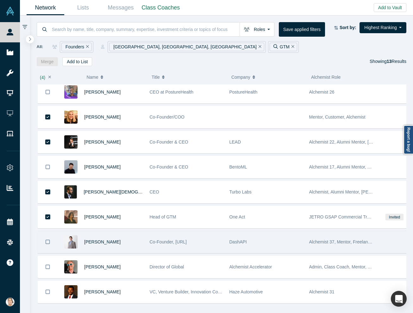
click at [47, 239] on icon "Bookmark" at bounding box center [48, 242] width 4 height 6
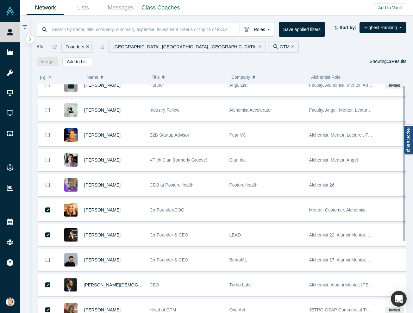
scroll to position [0, 0]
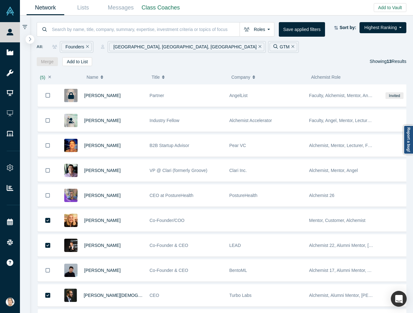
click at [33, 40] on button "button" at bounding box center [30, 39] width 9 height 9
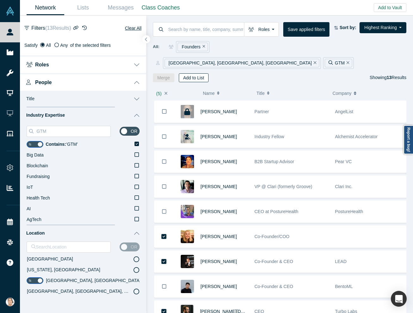
click at [197, 73] on button "Add to List" at bounding box center [194, 77] width 30 height 9
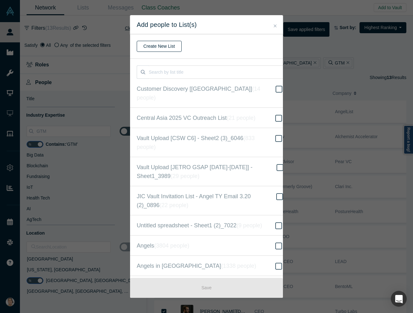
click at [159, 48] on button "Create New List" at bounding box center [159, 46] width 45 height 11
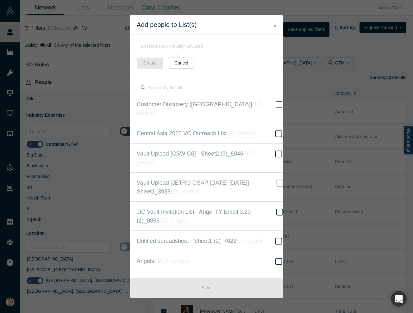
click at [159, 43] on input "text" at bounding box center [210, 46] width 147 height 13
type input "GTM [Central Asia 2025]"
click at [158, 66] on button "Create" at bounding box center [150, 63] width 27 height 11
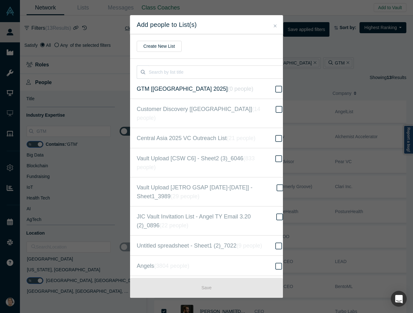
click at [275, 89] on icon at bounding box center [278, 89] width 7 height 8
click at [0, 0] on input "GTM [Central Asia 2025] ( 0 people )" at bounding box center [0, 0] width 0 height 0
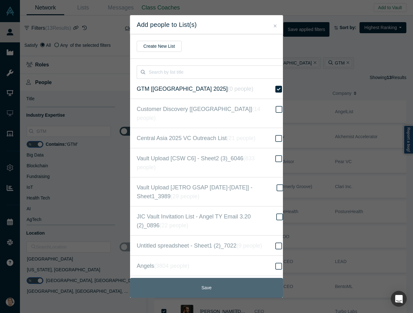
click at [217, 286] on button "Save" at bounding box center [206, 288] width 153 height 20
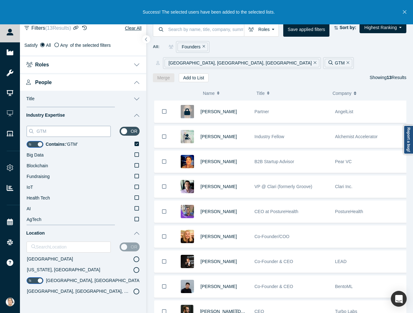
click at [74, 128] on input "GTM" at bounding box center [73, 131] width 75 height 8
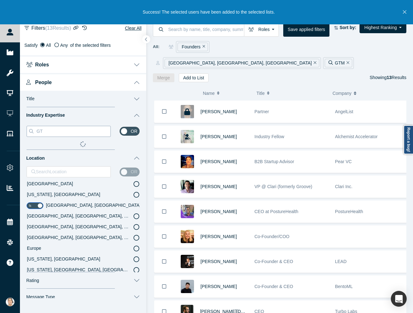
type input "G"
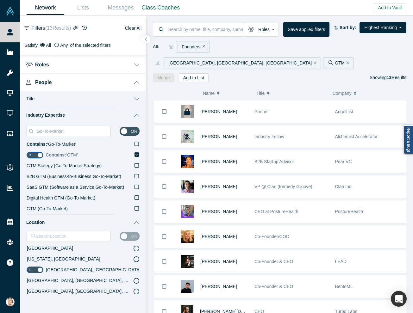
type input "Go-To-Market"
click at [135, 154] on icon at bounding box center [137, 155] width 4 height 4
click at [0, 0] on input "Contains: ‘ GTM ’" at bounding box center [0, 0] width 0 height 0
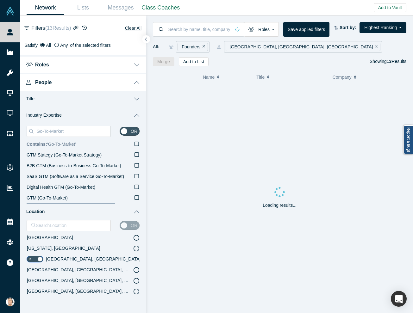
click at [135, 145] on icon at bounding box center [137, 144] width 4 height 4
click at [0, 0] on input "Contains: ‘ Go-To-Market ’" at bounding box center [0, 0] width 0 height 0
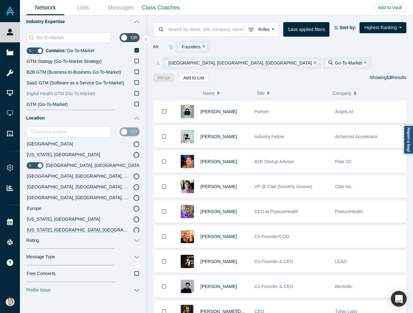
scroll to position [95, 0]
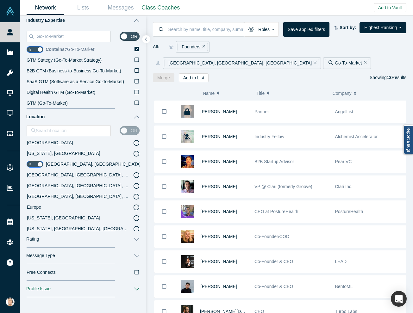
click at [135, 51] on icon at bounding box center [137, 49] width 4 height 4
click at [0, 0] on input "Contains: ‘ Go-To-Market ’" at bounding box center [0, 0] width 0 height 0
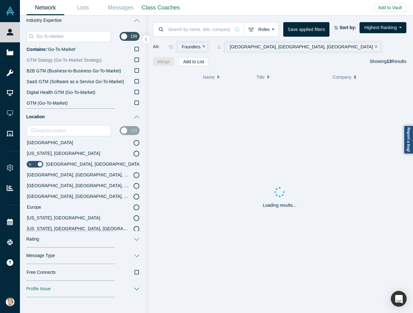
click at [135, 58] on icon at bounding box center [137, 60] width 4 height 4
click at [0, 0] on input "GTM Stategy (Go-To-Market Strategy)" at bounding box center [0, 0] width 0 height 0
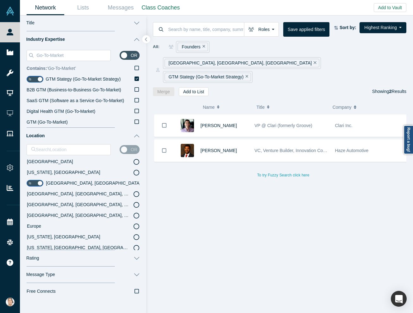
scroll to position [47, 0]
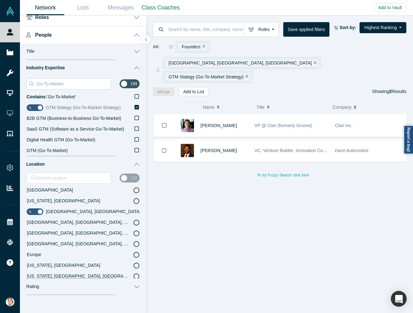
click at [135, 108] on icon at bounding box center [137, 107] width 4 height 4
click at [0, 0] on input "GTM Stategy (Go-To-Market Strategy)" at bounding box center [0, 0] width 0 height 0
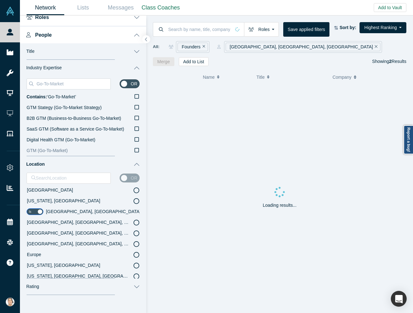
click at [135, 149] on icon at bounding box center [137, 150] width 4 height 5
click at [0, 0] on input "GTM (Go-To-Market)" at bounding box center [0, 0] width 0 height 0
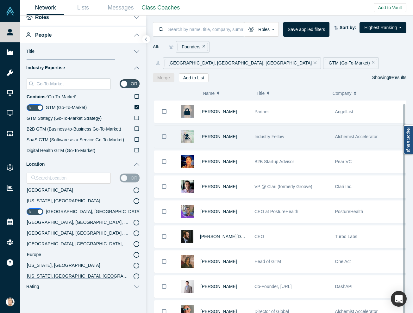
scroll to position [9, 0]
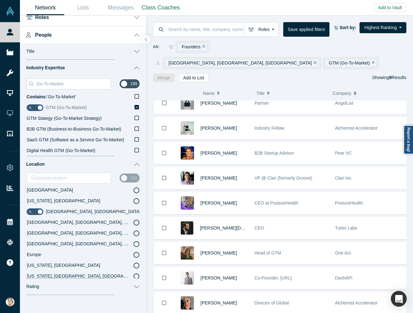
click at [135, 107] on icon at bounding box center [137, 107] width 4 height 4
click at [0, 0] on input "GTM (Go-To-Market)" at bounding box center [0, 0] width 0 height 0
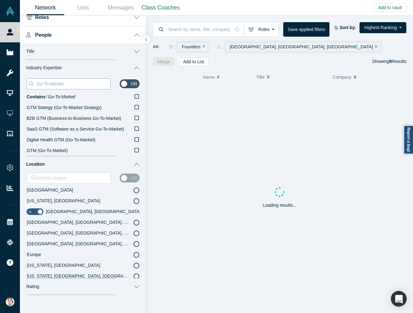
click at [70, 83] on input "Go-To-Market" at bounding box center [73, 84] width 75 height 8
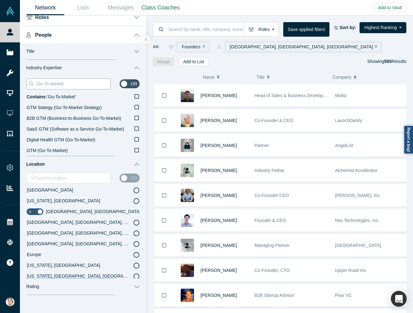
click at [69, 83] on input "Go-To-Market" at bounding box center [73, 84] width 75 height 8
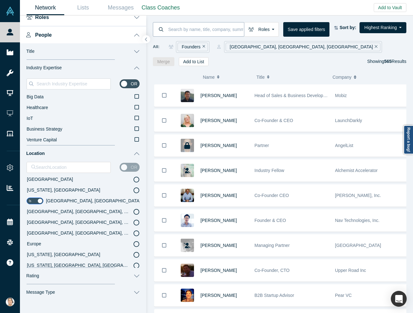
click at [177, 28] on input at bounding box center [206, 29] width 76 height 15
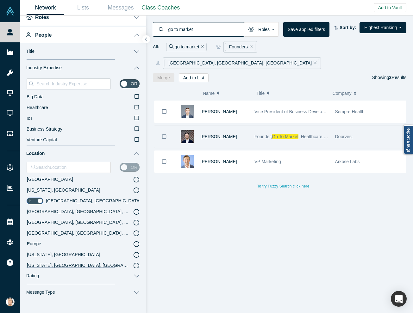
click at [167, 126] on button "Bookmark" at bounding box center [164, 137] width 20 height 22
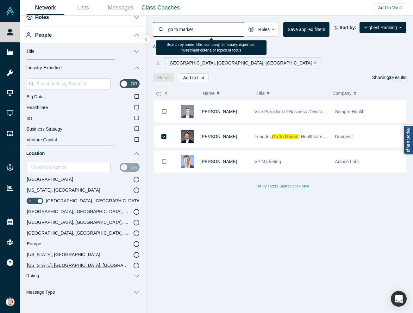
click at [209, 32] on input "go to market" at bounding box center [206, 29] width 76 height 15
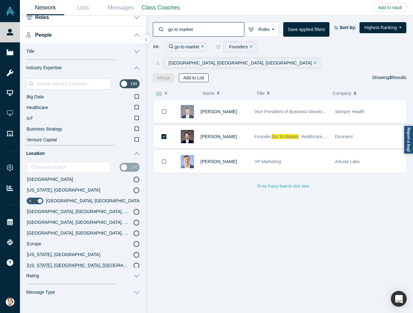
click at [196, 73] on button "Add to List" at bounding box center [194, 77] width 30 height 9
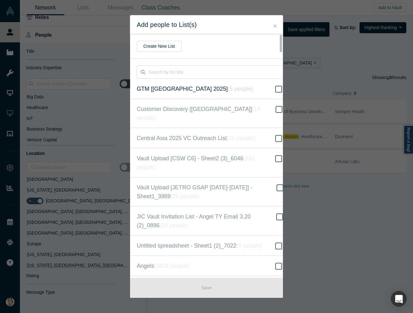
click at [276, 90] on span at bounding box center [278, 89] width 9 height 8
click at [0, 0] on input "GTM [Central Asia 2025] ( 5 people )" at bounding box center [0, 0] width 0 height 0
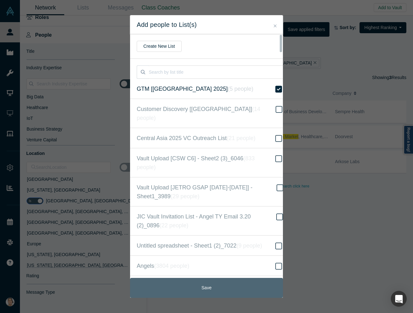
click at [230, 282] on button "Save" at bounding box center [206, 288] width 153 height 20
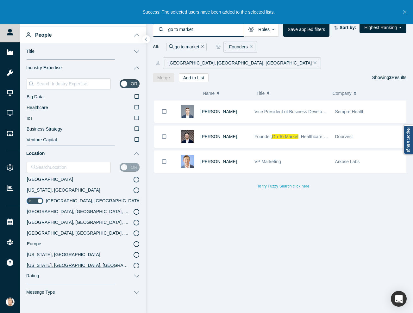
click at [209, 28] on input "go to market" at bounding box center [206, 29] width 76 height 15
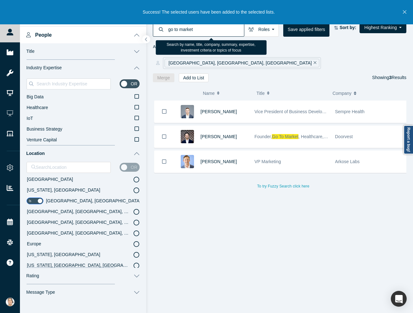
click at [209, 28] on input "go to market" at bounding box center [206, 29] width 76 height 15
type input "GTM"
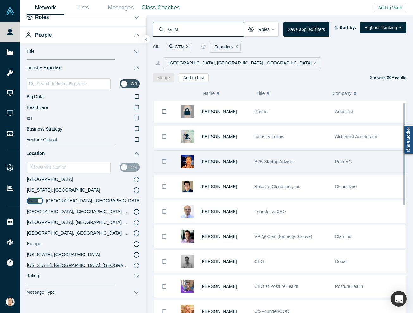
scroll to position [47, 0]
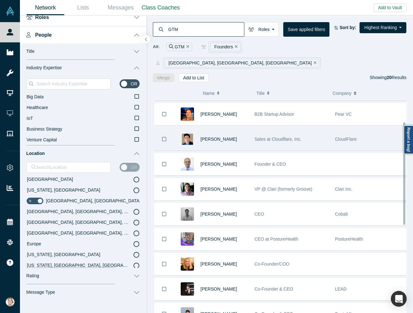
click at [163, 136] on icon "Bookmark" at bounding box center [164, 139] width 4 height 6
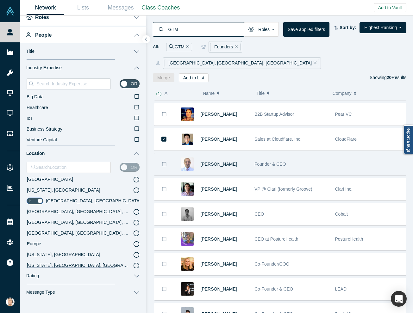
click at [163, 161] on icon "Bookmark" at bounding box center [164, 164] width 4 height 6
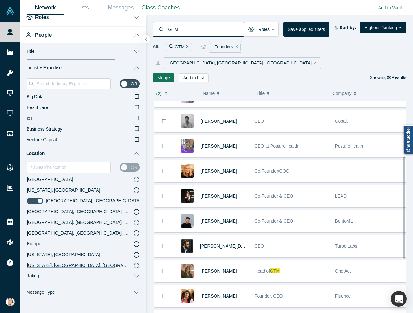
scroll to position [142, 0]
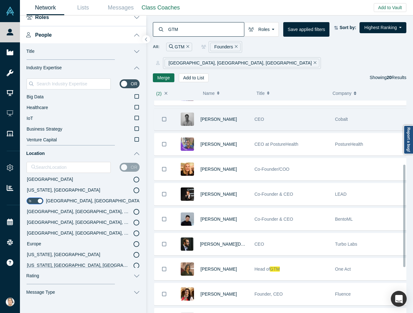
click at [168, 109] on button "Bookmark" at bounding box center [164, 120] width 20 height 22
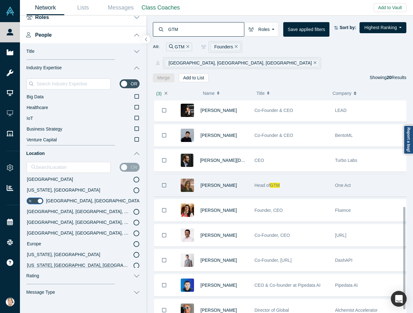
scroll to position [237, 0]
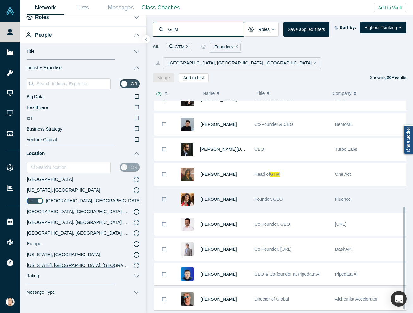
click at [164, 197] on icon "Bookmark" at bounding box center [164, 200] width 4 height 6
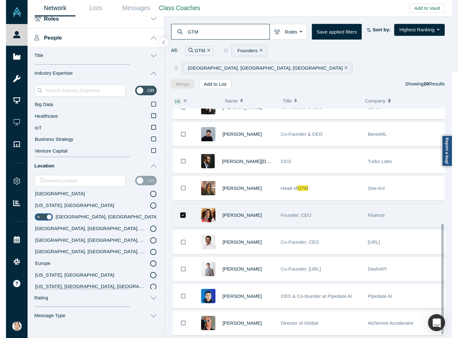
scroll to position [282, 0]
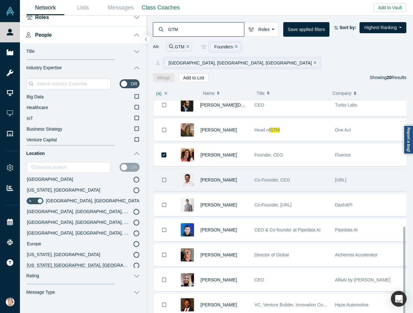
click at [171, 169] on button "Bookmark" at bounding box center [164, 180] width 20 height 22
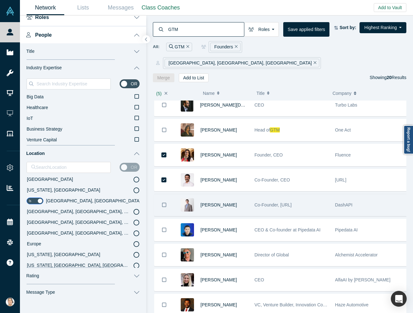
click at [165, 194] on button "Bookmark" at bounding box center [164, 205] width 20 height 22
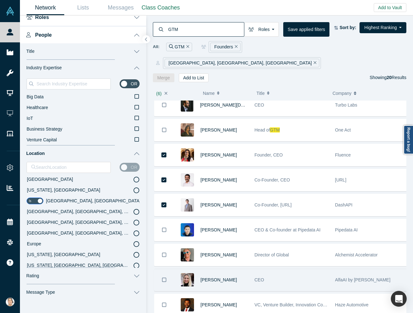
click at [164, 277] on icon "Bookmark" at bounding box center [164, 280] width 4 height 6
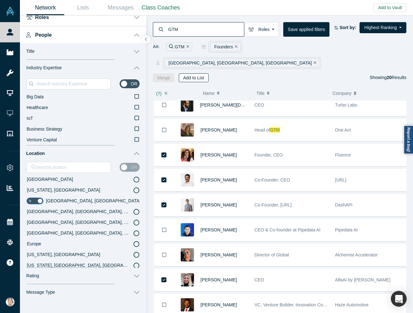
click at [201, 73] on button "Add to List" at bounding box center [194, 77] width 30 height 9
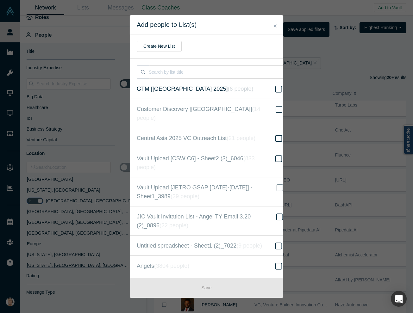
click at [244, 91] on label "GTM [Central Asia 2025] ( 6 people )" at bounding box center [210, 89] width 160 height 20
click at [0, 0] on input "GTM [Central Asia 2025] ( 6 people )" at bounding box center [0, 0] width 0 height 0
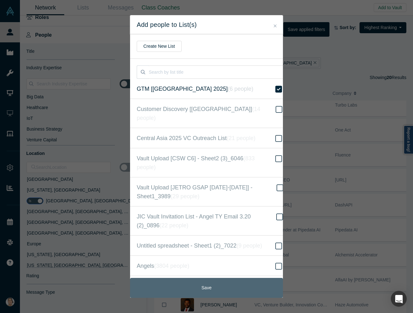
click at [196, 285] on button "Save" at bounding box center [206, 288] width 153 height 20
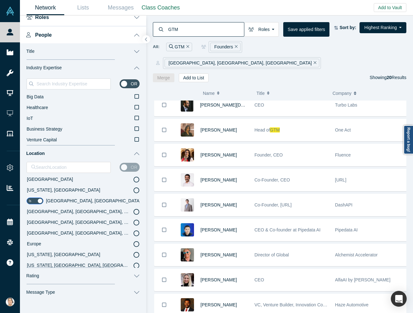
click at [394, 13] on div "Add to Vault Invite/Remind Contacts Invite Bulk Contacts Invite Startup/PoC" at bounding box center [392, 7] width 37 height 15
click at [89, 10] on link "Lists" at bounding box center [83, 7] width 38 height 15
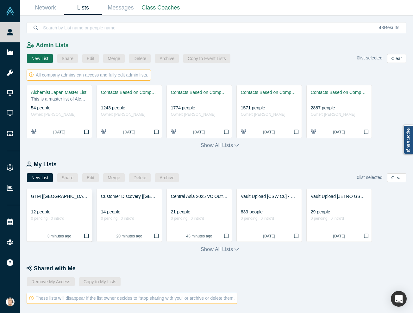
click at [69, 213] on div "12 people" at bounding box center [59, 212] width 57 height 7
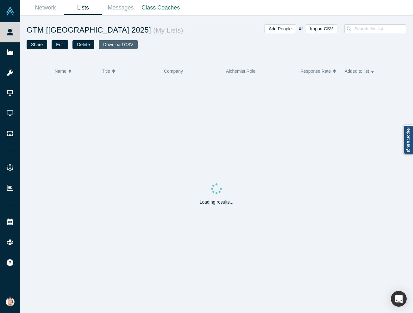
click at [108, 44] on button "Download CSV" at bounding box center [118, 44] width 39 height 9
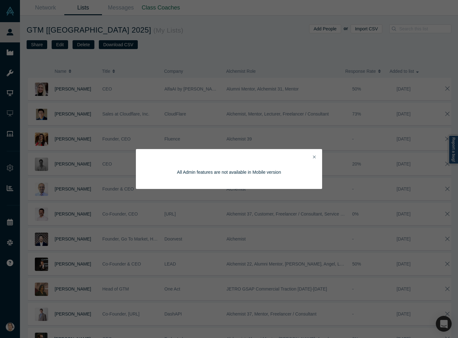
click at [149, 27] on div "All Admin features are not available in Mobile version" at bounding box center [229, 169] width 458 height 338
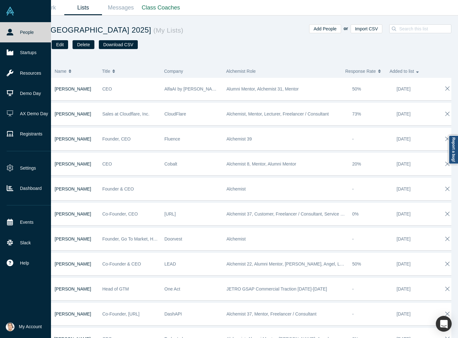
drag, startPoint x: 13, startPoint y: 34, endPoint x: 18, endPoint y: 34, distance: 5.4
click at [13, 34] on icon at bounding box center [10, 32] width 7 height 7
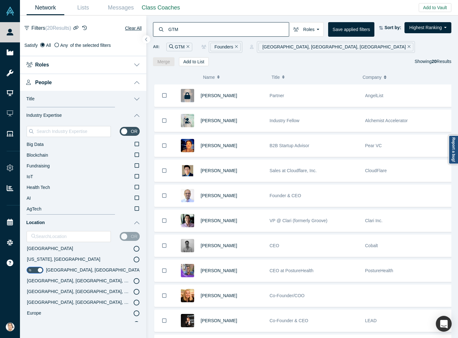
click at [254, 28] on input "GTM" at bounding box center [228, 29] width 121 height 15
click at [254, 27] on input "GTM" at bounding box center [228, 29] width 121 height 15
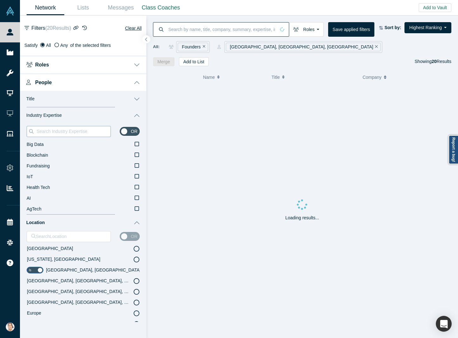
click at [74, 131] on input at bounding box center [73, 131] width 75 height 8
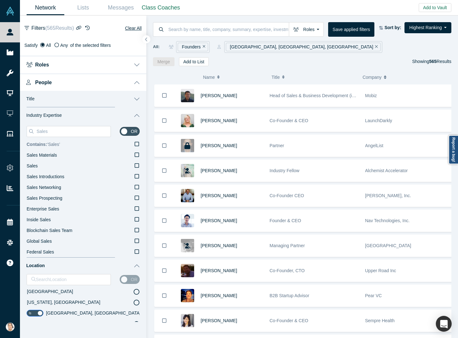
type input "Sales"
click at [135, 145] on icon at bounding box center [137, 143] width 4 height 5
click at [0, 0] on input "Contains: ‘ Sales ’" at bounding box center [0, 0] width 0 height 0
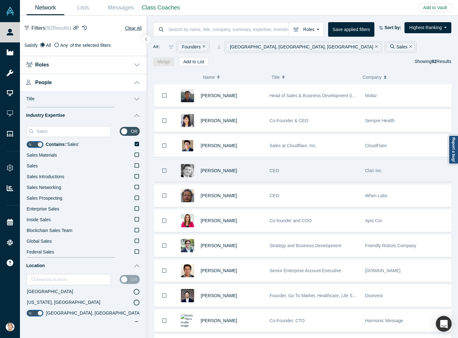
click at [166, 169] on icon "Bookmark" at bounding box center [164, 170] width 4 height 4
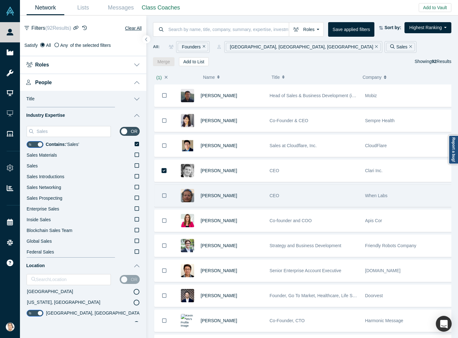
click at [161, 192] on button "Bookmark" at bounding box center [164, 196] width 20 height 22
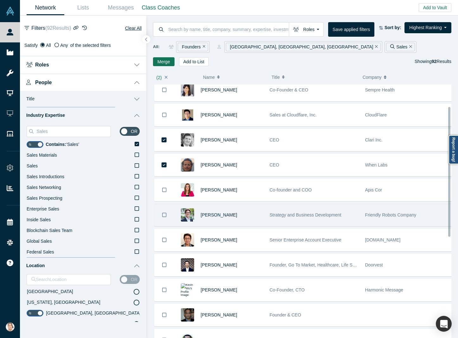
scroll to position [47, 0]
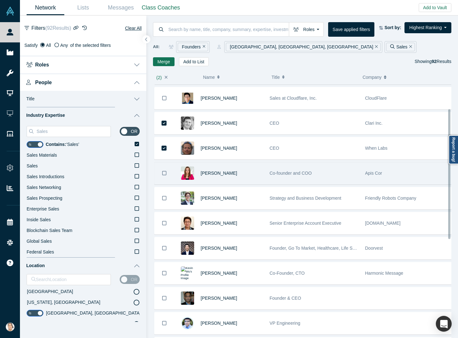
click at [163, 173] on icon "Bookmark" at bounding box center [164, 173] width 4 height 6
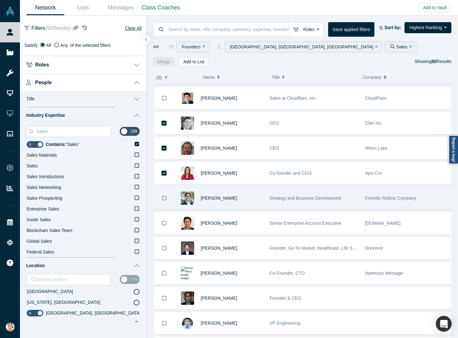
click at [164, 195] on icon "Bookmark" at bounding box center [164, 198] width 4 height 6
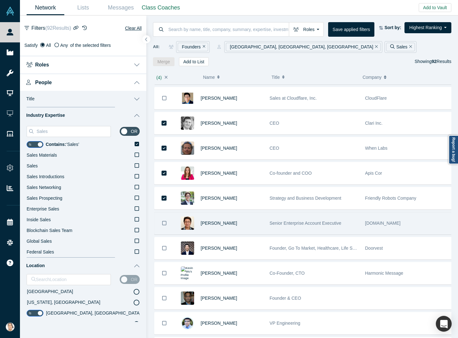
click at [159, 218] on button "Bookmark" at bounding box center [164, 223] width 20 height 22
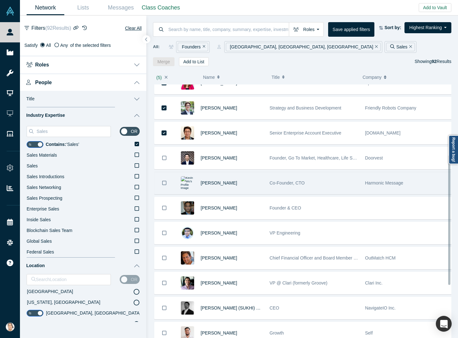
scroll to position [142, 0]
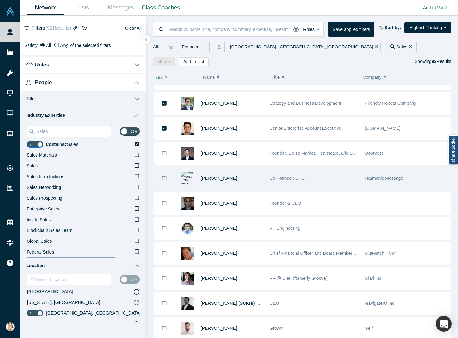
click at [167, 177] on button "Bookmark" at bounding box center [164, 178] width 20 height 22
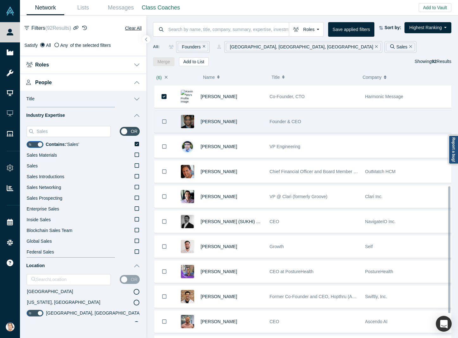
scroll to position [237, 0]
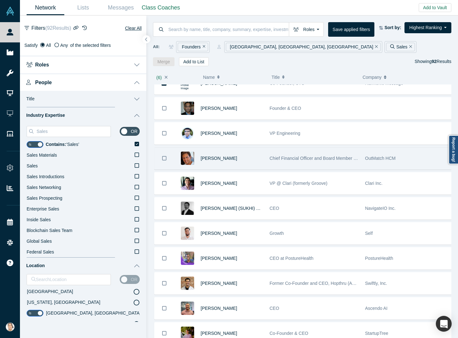
click at [163, 159] on button "Bookmark" at bounding box center [164, 158] width 20 height 22
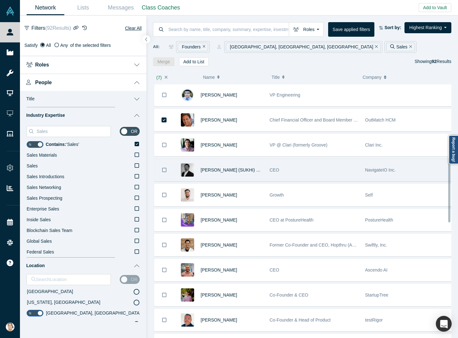
scroll to position [285, 0]
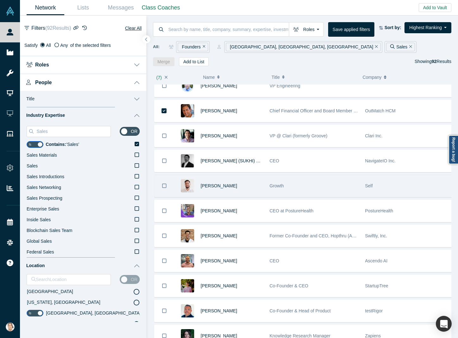
click at [167, 181] on button "Bookmark" at bounding box center [164, 186] width 20 height 22
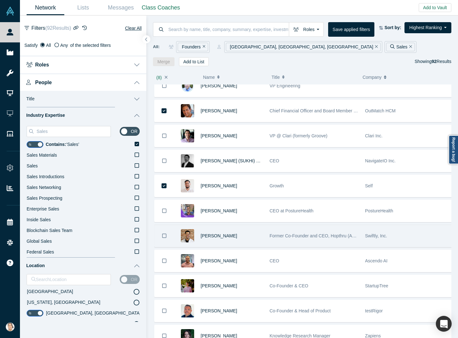
click at [163, 233] on icon "Bookmark" at bounding box center [164, 236] width 4 height 6
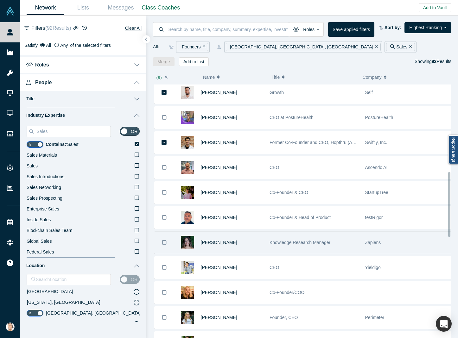
scroll to position [380, 0]
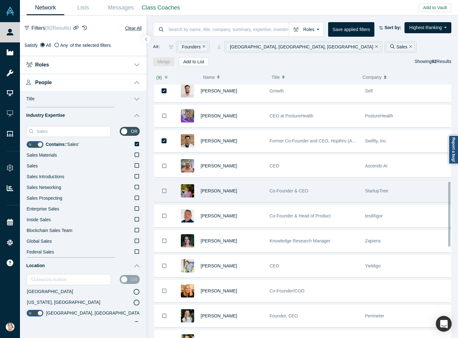
click at [167, 191] on button "Bookmark" at bounding box center [164, 191] width 20 height 22
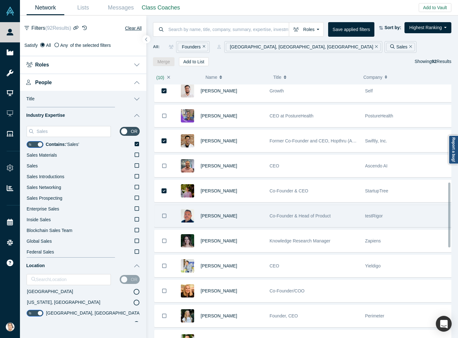
scroll to position [427, 0]
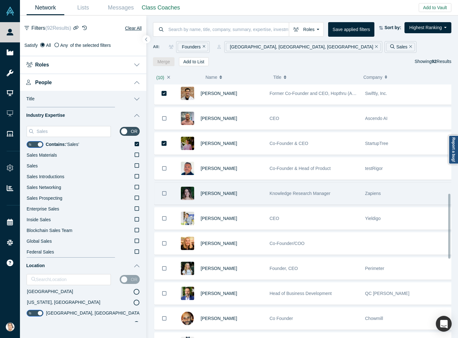
click at [168, 192] on button "Bookmark" at bounding box center [164, 194] width 20 height 22
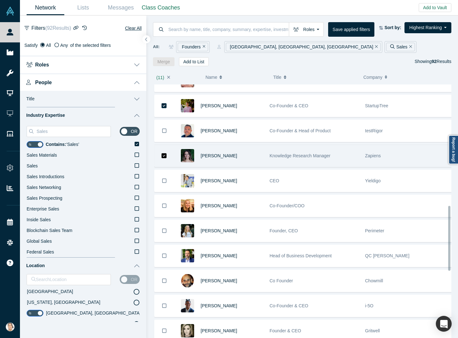
scroll to position [475, 0]
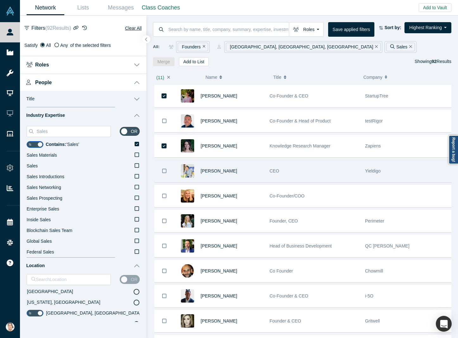
click at [171, 168] on button "Bookmark" at bounding box center [164, 171] width 20 height 22
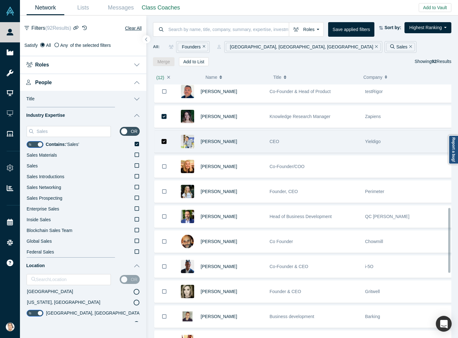
scroll to position [522, 0]
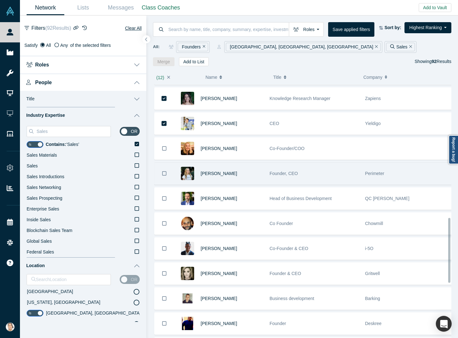
click at [168, 170] on button "Bookmark" at bounding box center [164, 174] width 20 height 22
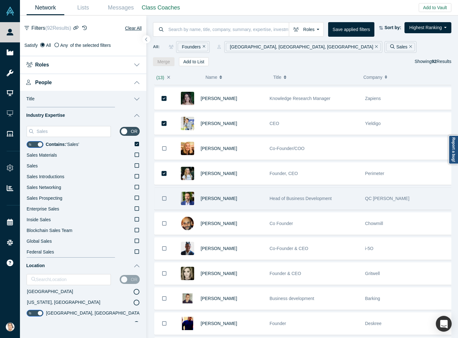
click at [166, 190] on button "Bookmark" at bounding box center [164, 199] width 20 height 22
click at [166, 196] on icon "Bookmark" at bounding box center [164, 198] width 4 height 4
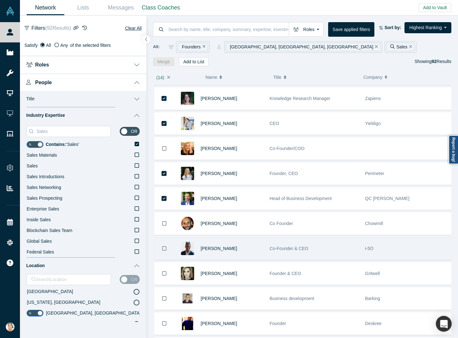
click at [166, 246] on icon "Bookmark" at bounding box center [164, 249] width 4 height 6
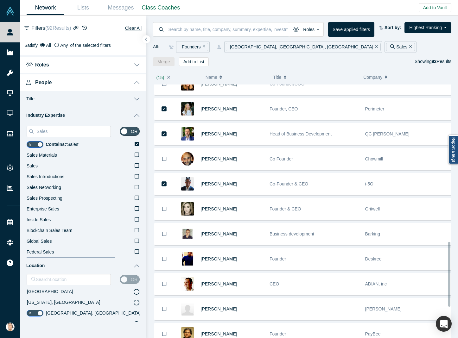
scroll to position [617, 0]
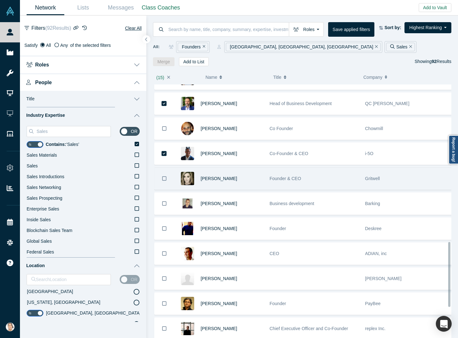
click at [168, 174] on button "Bookmark" at bounding box center [164, 179] width 20 height 22
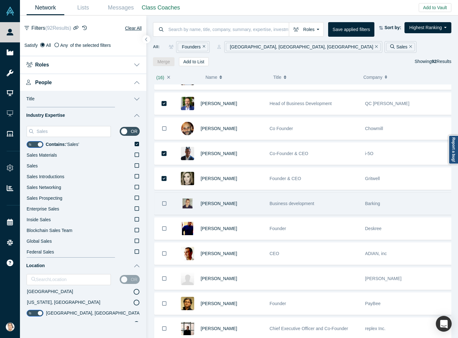
click at [166, 201] on icon "Bookmark" at bounding box center [164, 204] width 4 height 6
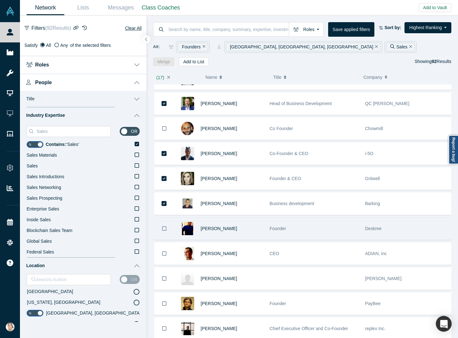
click at [164, 218] on button "Bookmark" at bounding box center [164, 229] width 20 height 22
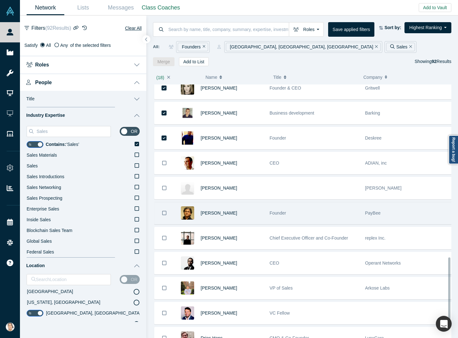
scroll to position [712, 0]
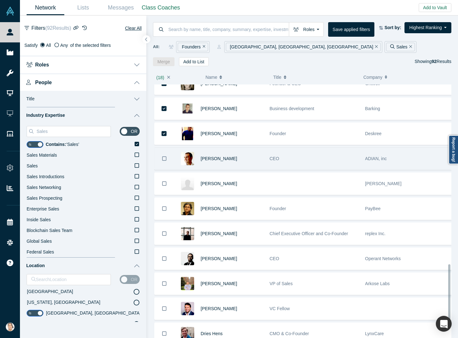
click at [166, 153] on button "Bookmark" at bounding box center [164, 159] width 20 height 22
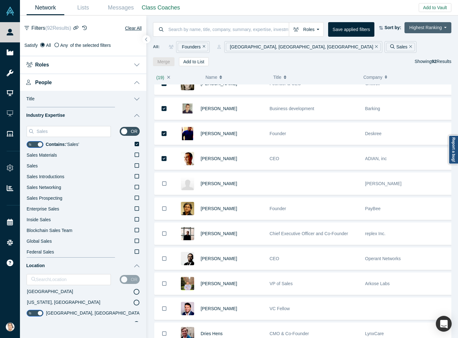
click at [394, 28] on button "Highest Ranking" at bounding box center [427, 27] width 47 height 11
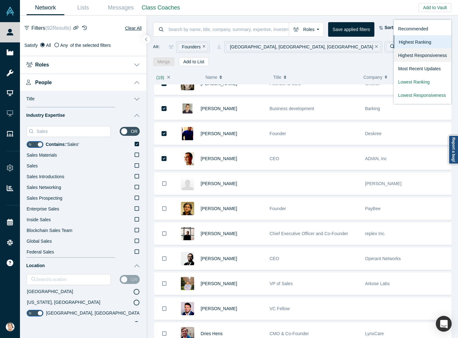
click at [394, 54] on link "Highest Responsiveness" at bounding box center [422, 55] width 58 height 13
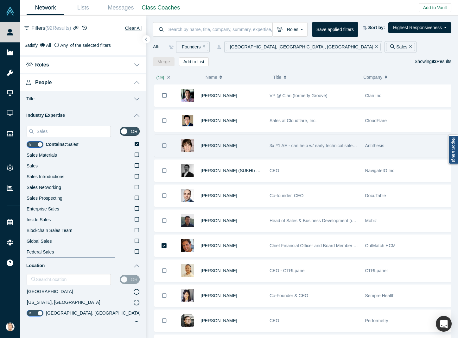
click at [163, 140] on button "Bookmark" at bounding box center [164, 146] width 20 height 22
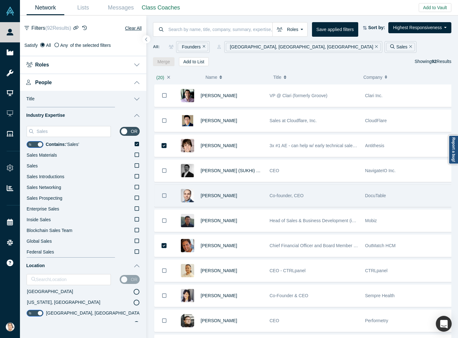
click at [163, 193] on icon "Bookmark" at bounding box center [164, 196] width 4 height 6
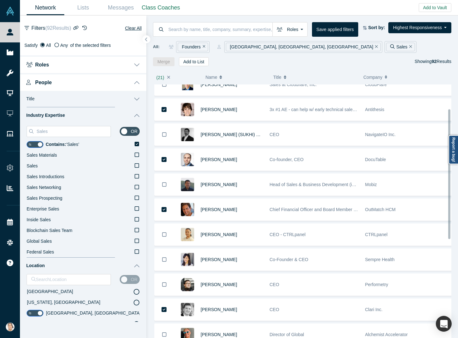
scroll to position [47, 0]
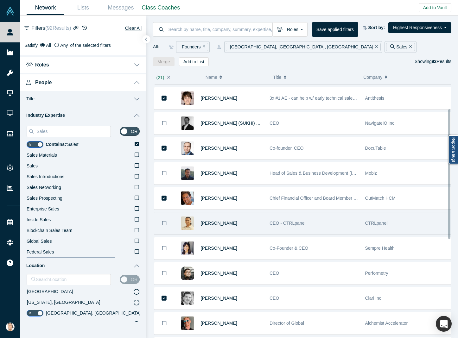
click at [160, 221] on button "Bookmark" at bounding box center [164, 223] width 20 height 22
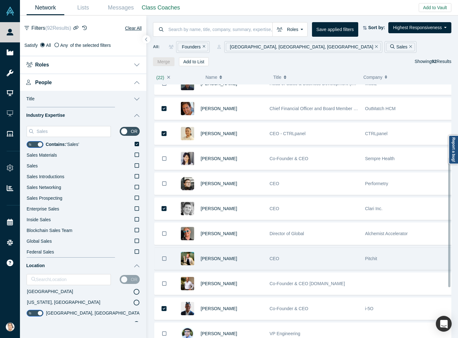
scroll to position [142, 0]
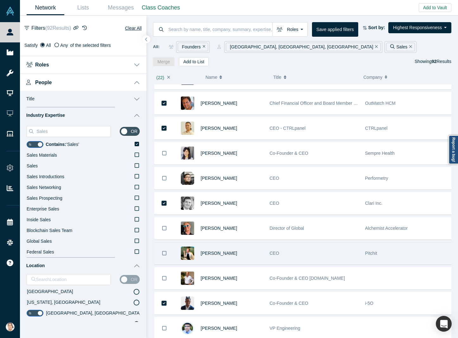
click at [165, 247] on button "Bookmark" at bounding box center [164, 253] width 20 height 22
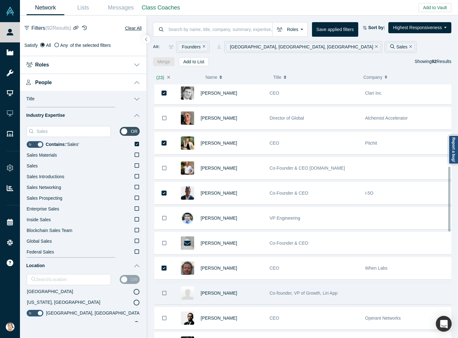
scroll to position [348, 0]
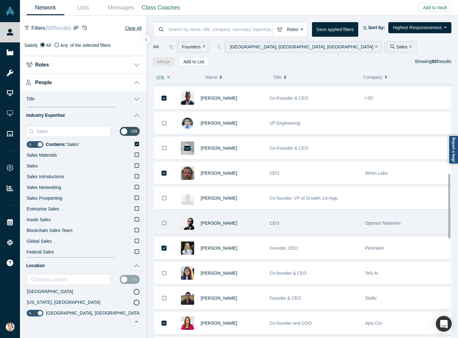
click at [165, 221] on icon "Bookmark" at bounding box center [164, 223] width 4 height 4
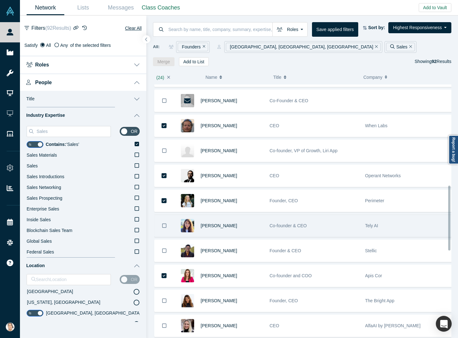
click at [163, 223] on icon "Bookmark" at bounding box center [164, 226] width 4 height 6
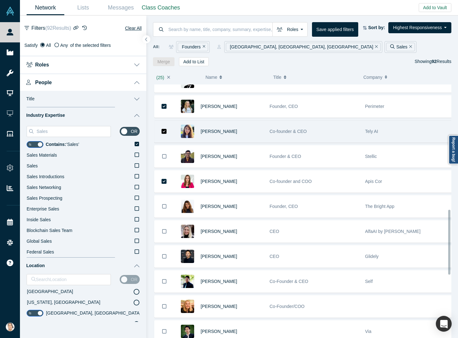
scroll to position [490, 0]
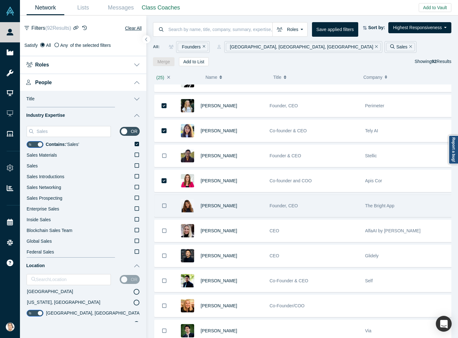
click at [163, 203] on icon "Bookmark" at bounding box center [164, 206] width 4 height 6
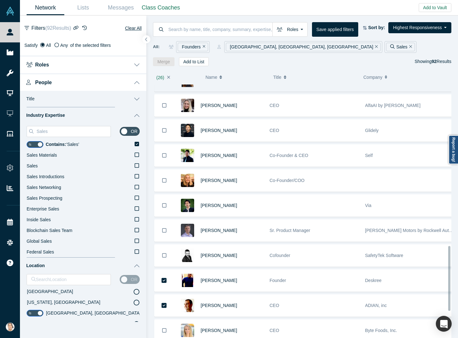
scroll to position [632, 0]
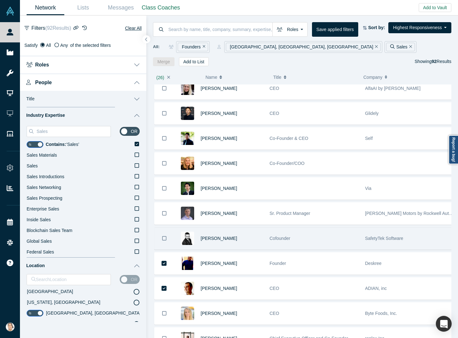
click at [165, 228] on button "Bookmark" at bounding box center [164, 239] width 20 height 22
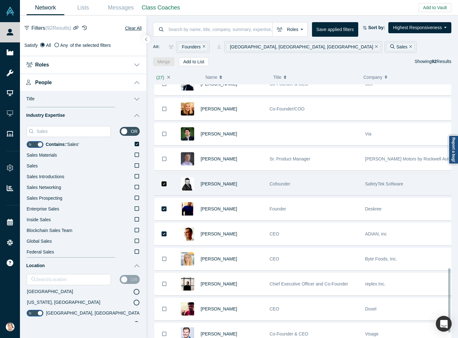
scroll to position [727, 0]
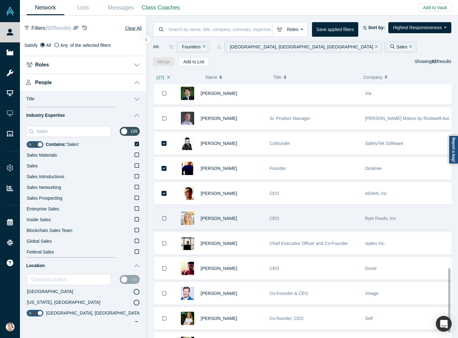
click at [164, 216] on icon "Bookmark" at bounding box center [164, 219] width 4 height 6
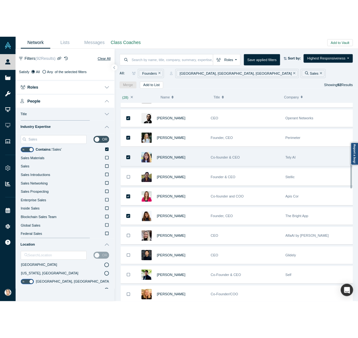
scroll to position [465, 0]
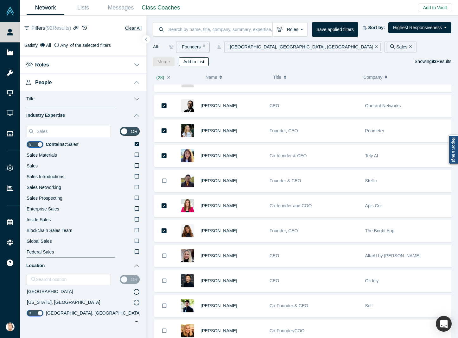
click at [196, 63] on button "Add to List" at bounding box center [194, 61] width 30 height 9
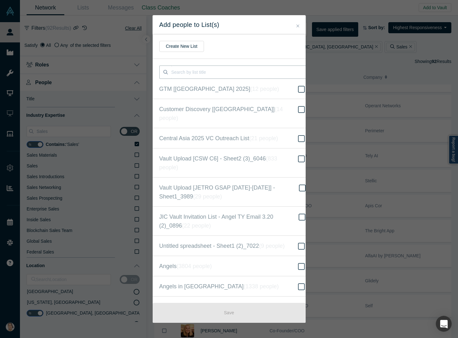
click at [214, 67] on input at bounding box center [238, 72] width 135 height 13
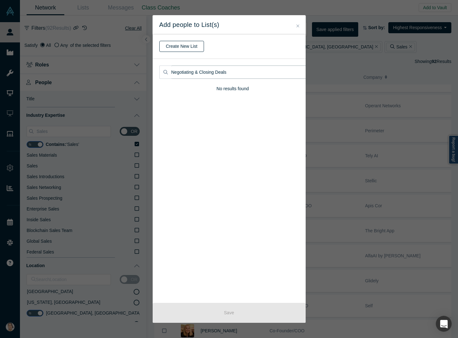
type input "Negotiating & Closing Deals"
click at [194, 49] on button "Create New List" at bounding box center [181, 46] width 45 height 11
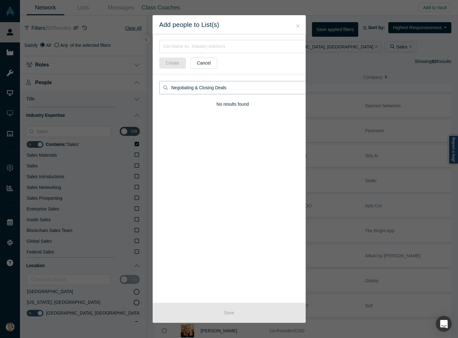
click at [213, 82] on input "Negotiating & Closing Deals" at bounding box center [238, 87] width 135 height 13
click at [202, 47] on input "text" at bounding box center [232, 46] width 147 height 13
paste input "Negotiating & Closing Deals"
type input "Negotiating & Closing Deals"
click at [168, 62] on button "Create" at bounding box center [172, 63] width 27 height 11
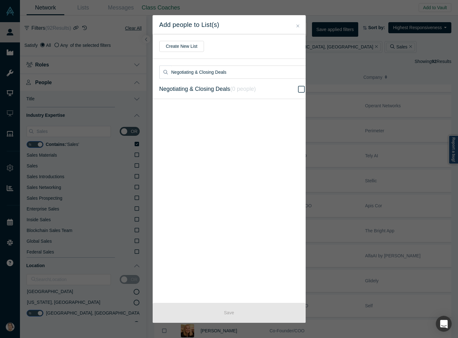
click at [298, 87] on icon at bounding box center [301, 89] width 7 height 8
click at [0, 0] on input "Negotiating & Closing Deals ( 0 people )" at bounding box center [0, 0] width 0 height 0
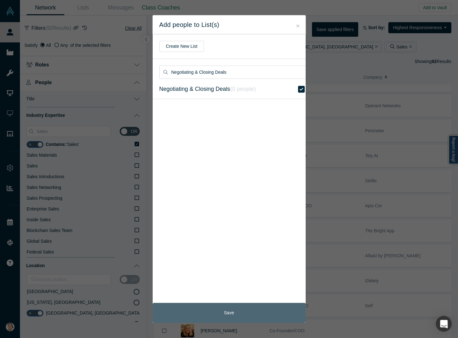
click at [260, 313] on button "Save" at bounding box center [229, 313] width 153 height 20
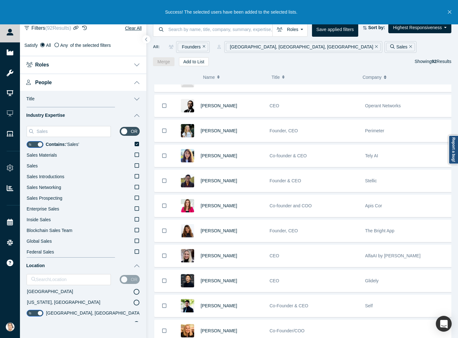
click at [394, 10] on icon "Close" at bounding box center [449, 12] width 3 height 6
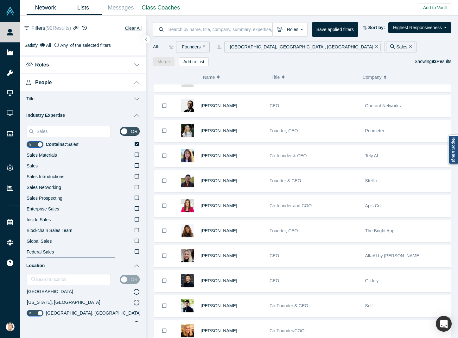
click at [78, 10] on link "Lists" at bounding box center [83, 7] width 38 height 15
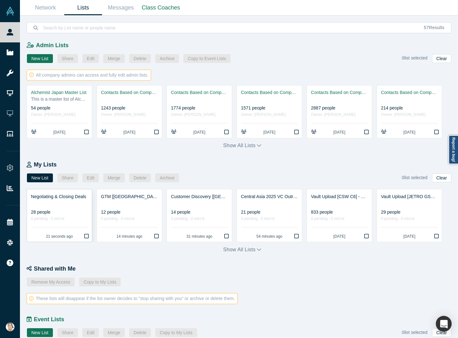
click at [71, 211] on div "28 people" at bounding box center [59, 212] width 57 height 7
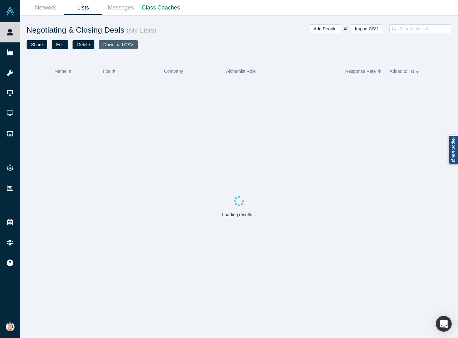
click at [118, 44] on button "Download CSV" at bounding box center [118, 44] width 39 height 9
